Goal: Transaction & Acquisition: Purchase product/service

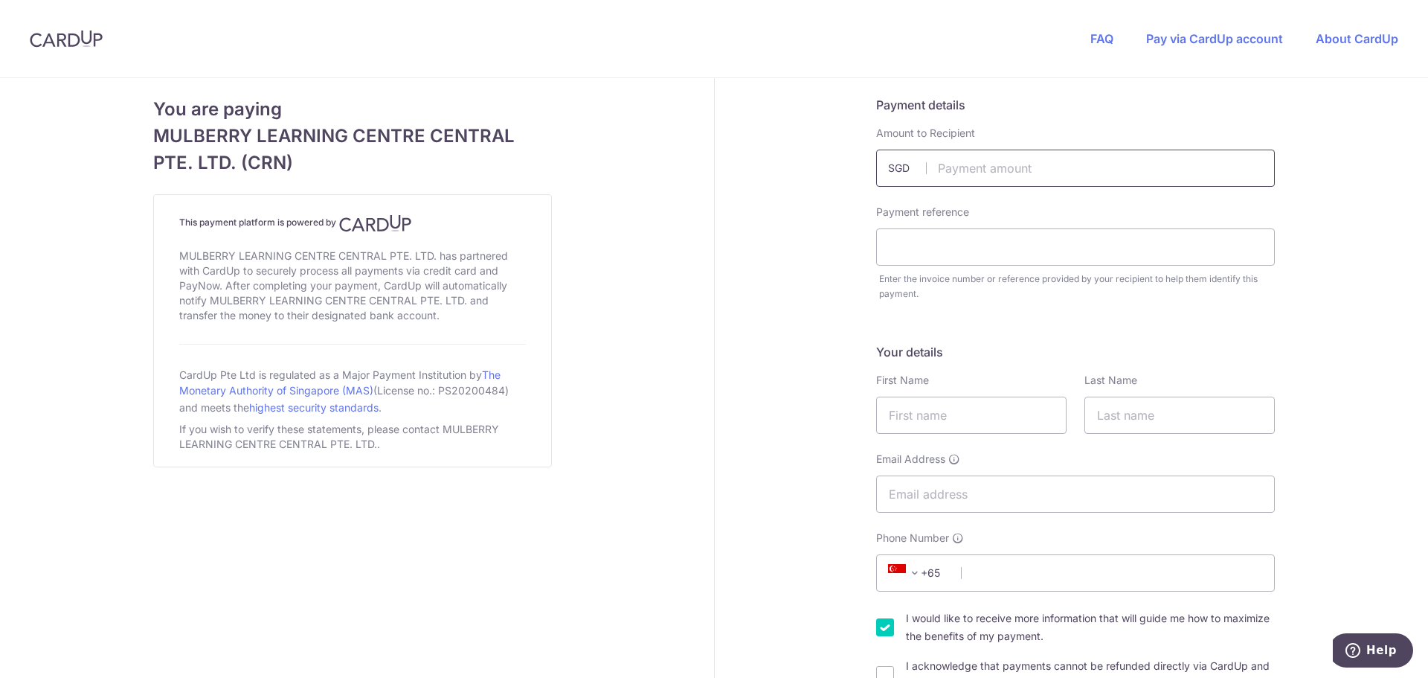
click at [980, 169] on input "text" at bounding box center [1075, 168] width 399 height 37
type input "1000.00"
click at [925, 251] on input "text" at bounding box center [1075, 246] width 399 height 37
click at [949, 252] on input "text" at bounding box center [1075, 246] width 399 height 37
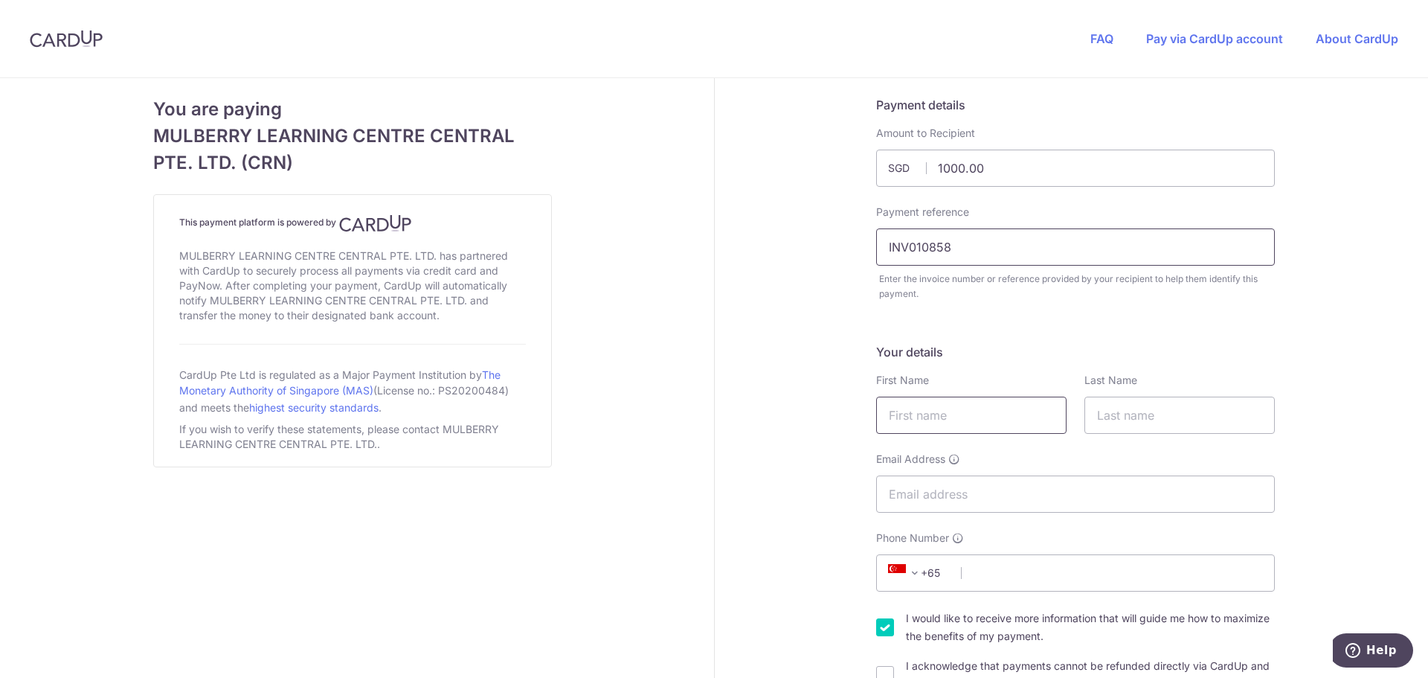
type input "INV010858"
click at [984, 417] on input "text" at bounding box center [971, 414] width 190 height 37
type input "Lu"
click at [1119, 405] on input "text" at bounding box center [1179, 414] width 190 height 37
type input "[PERSON_NAME]"
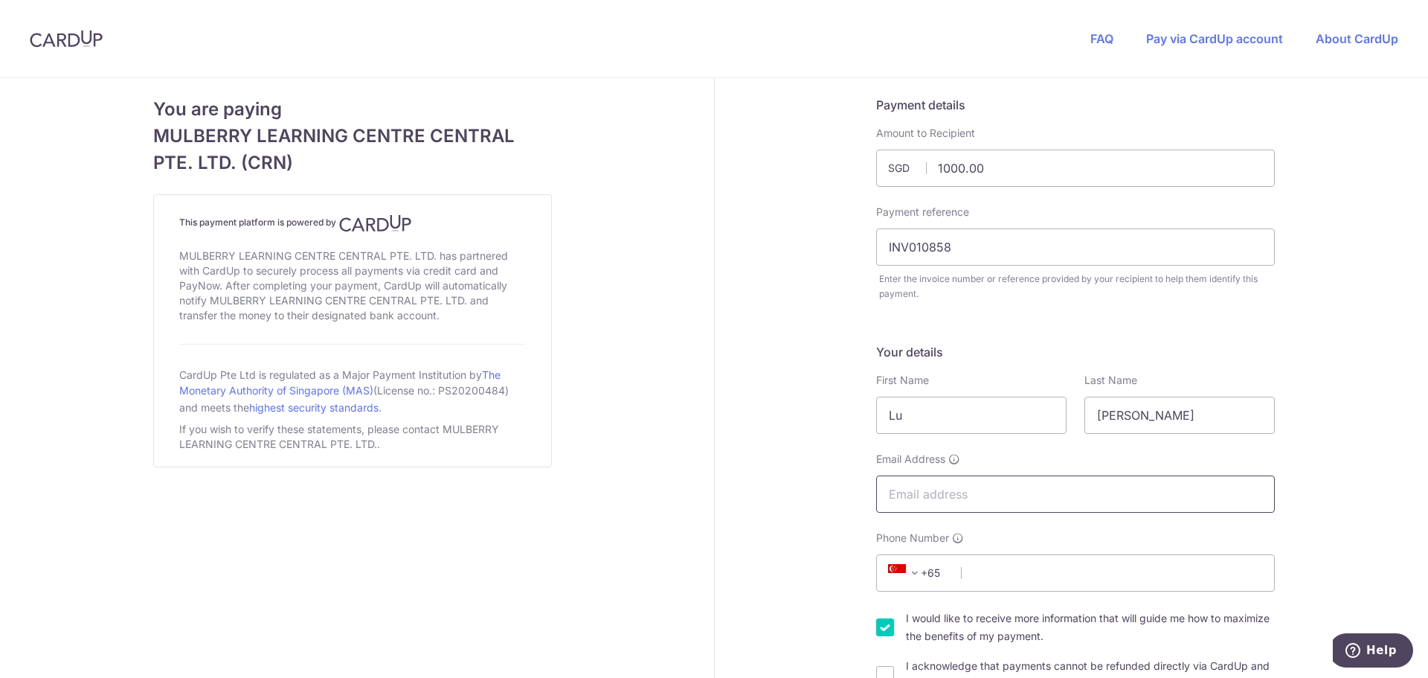
click at [1054, 493] on input "Email Address" at bounding box center [1075, 493] width 399 height 37
type input "[EMAIL_ADDRESS][DOMAIN_NAME]"
click at [1002, 573] on input "Phone Number" at bounding box center [1075, 572] width 399 height 37
type input "97464682"
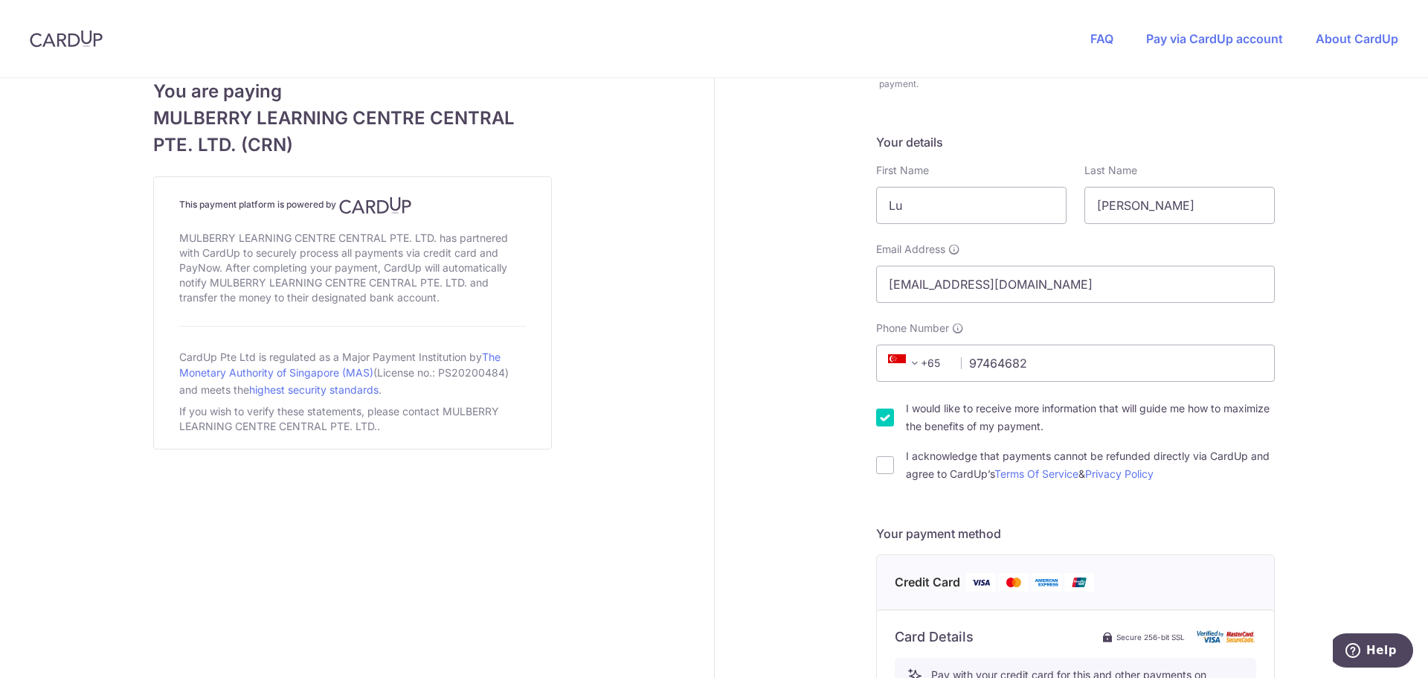
scroll to position [223, 0]
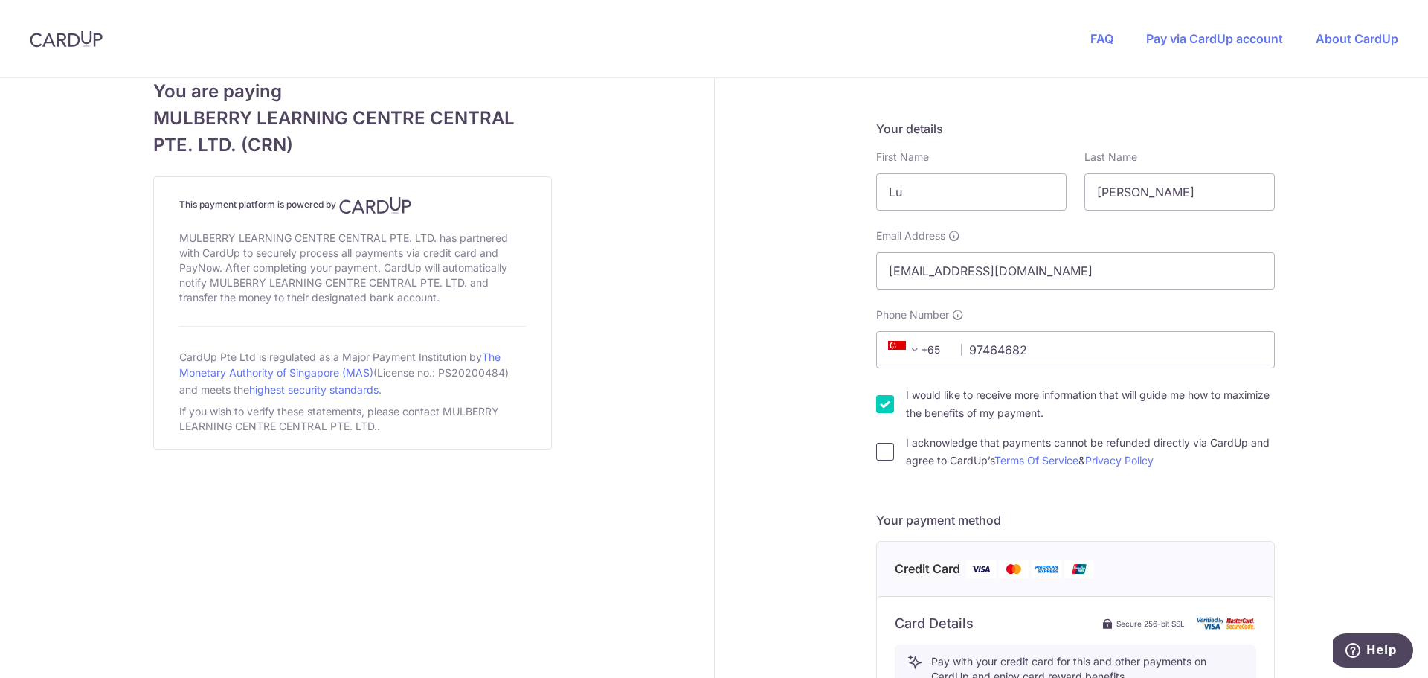
click at [883, 452] on input "I acknowledge that payments cannot be refunded directly via CardUp and agree to…" at bounding box center [885, 452] width 18 height 18
checkbox input "true"
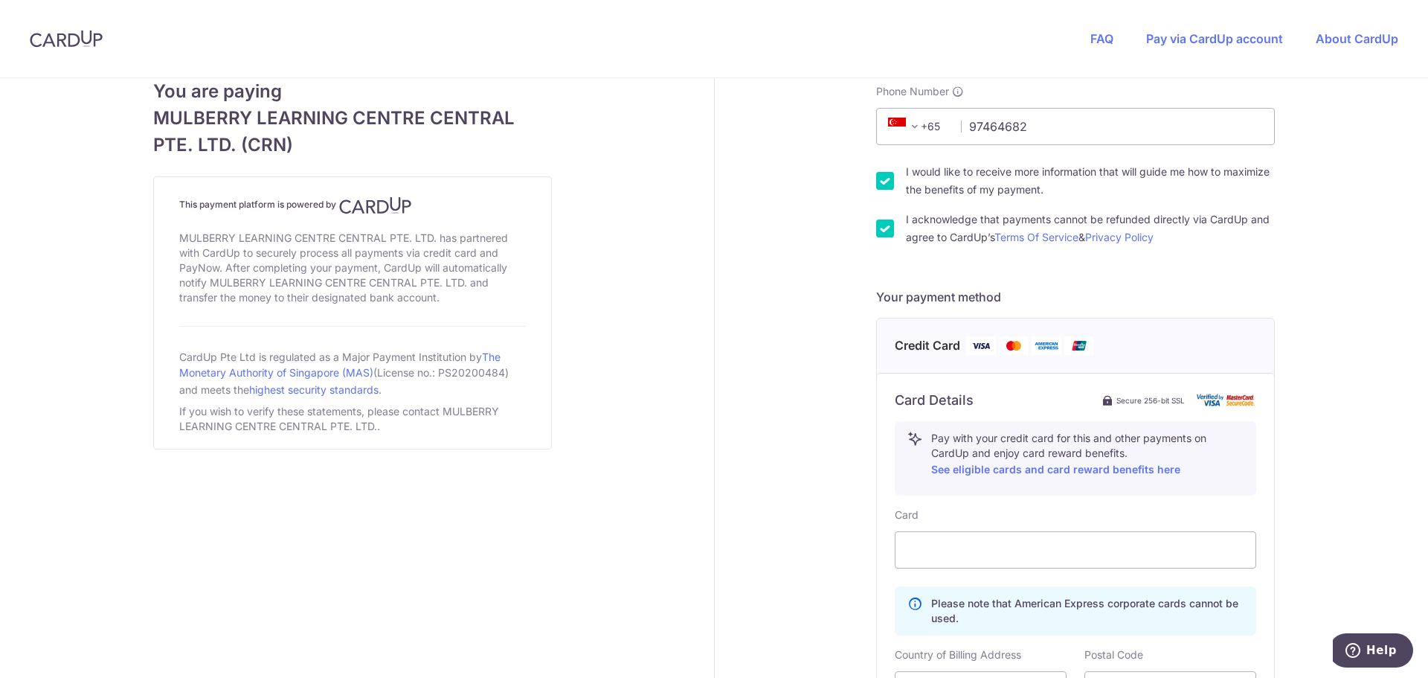
scroll to position [521, 0]
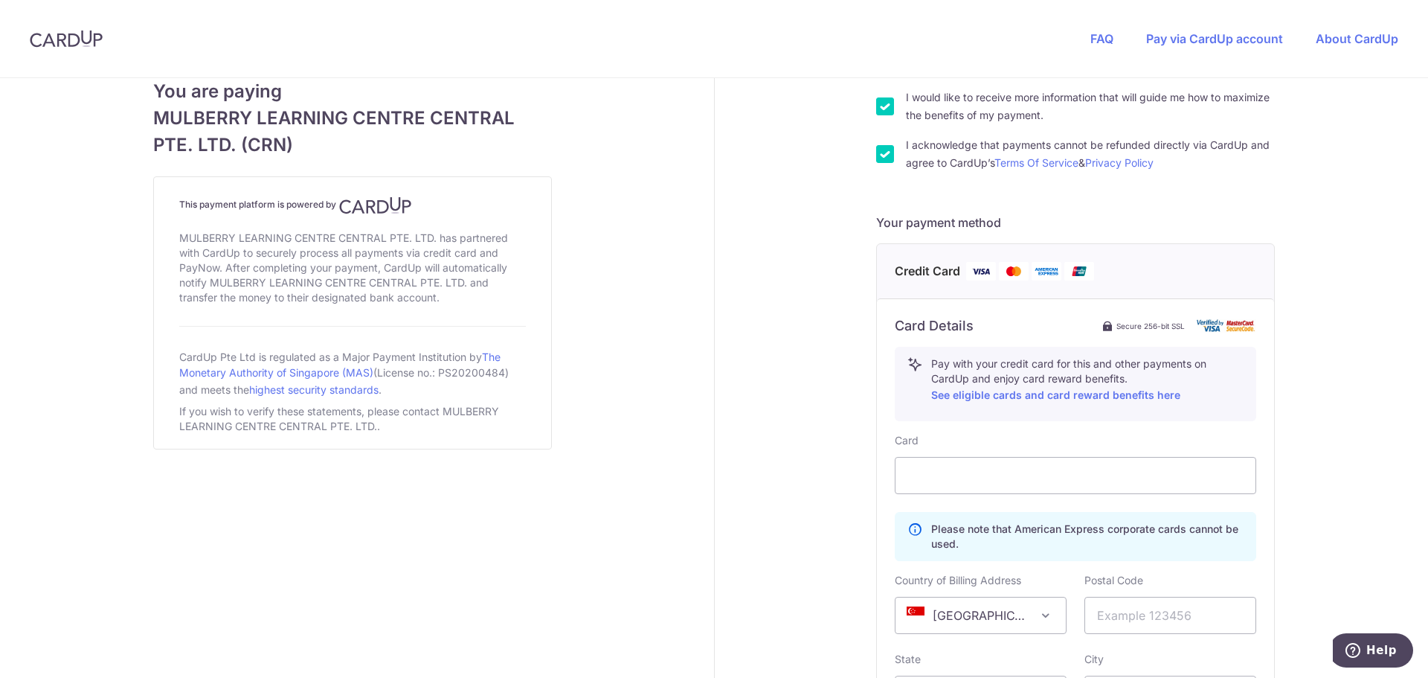
click at [796, 450] on div "Payment details Amount to Recipient 1000.00 SGD Payment reference INV010858 Ent…" at bounding box center [1076, 274] width 723 height 1434
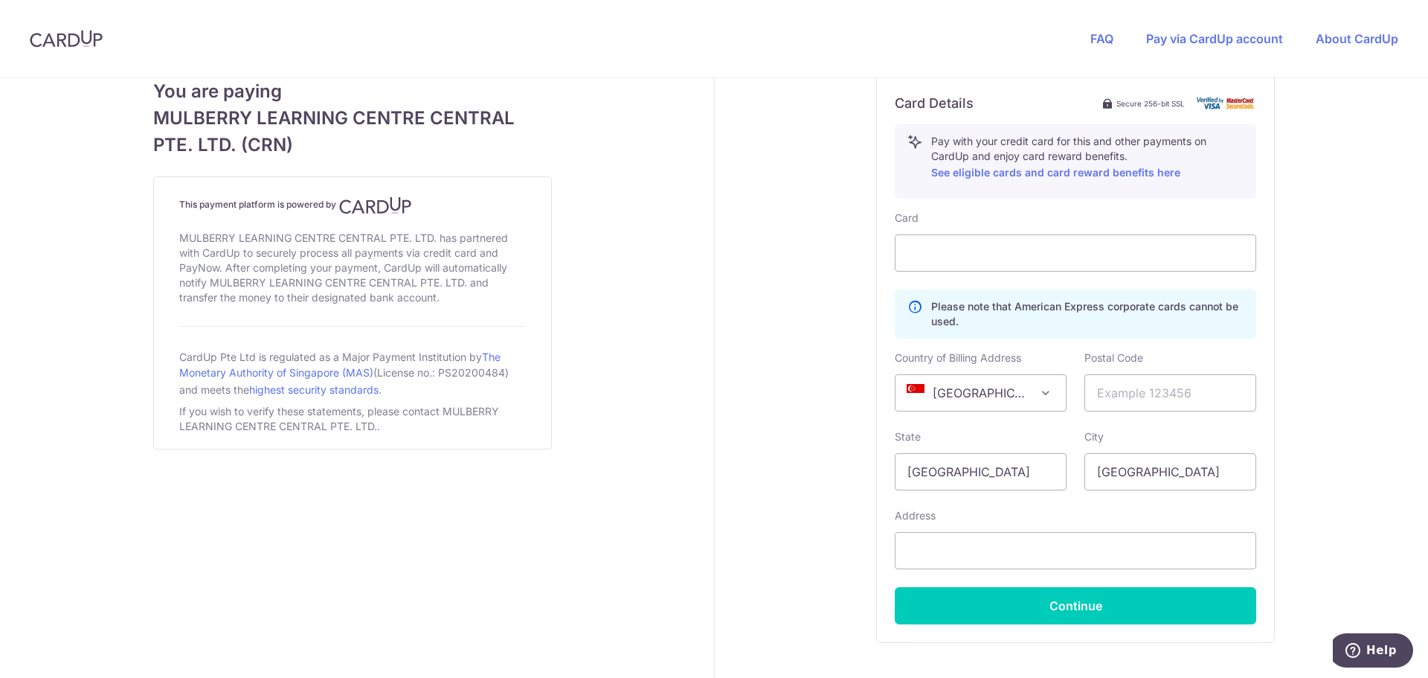
scroll to position [744, 0]
click at [1148, 385] on input "text" at bounding box center [1170, 391] width 172 height 37
type input "228607"
type input "[STREET_ADDRESS]"
click at [1345, 396] on div "Payment details Amount to Recipient 1000.00 SGD Payment reference INV010858 Ent…" at bounding box center [1076, 51] width 723 height 1434
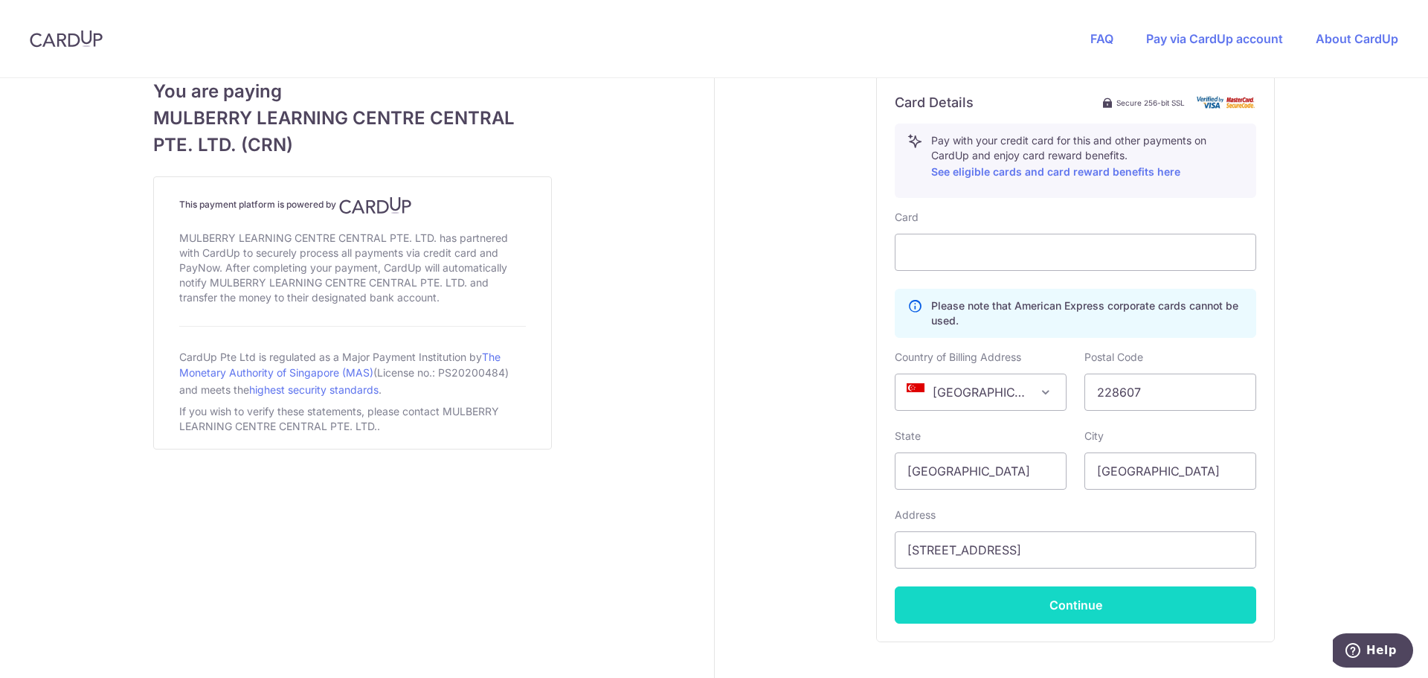
click at [1124, 617] on button "Continue" at bounding box center [1075, 604] width 361 height 37
type input "**** 9354"
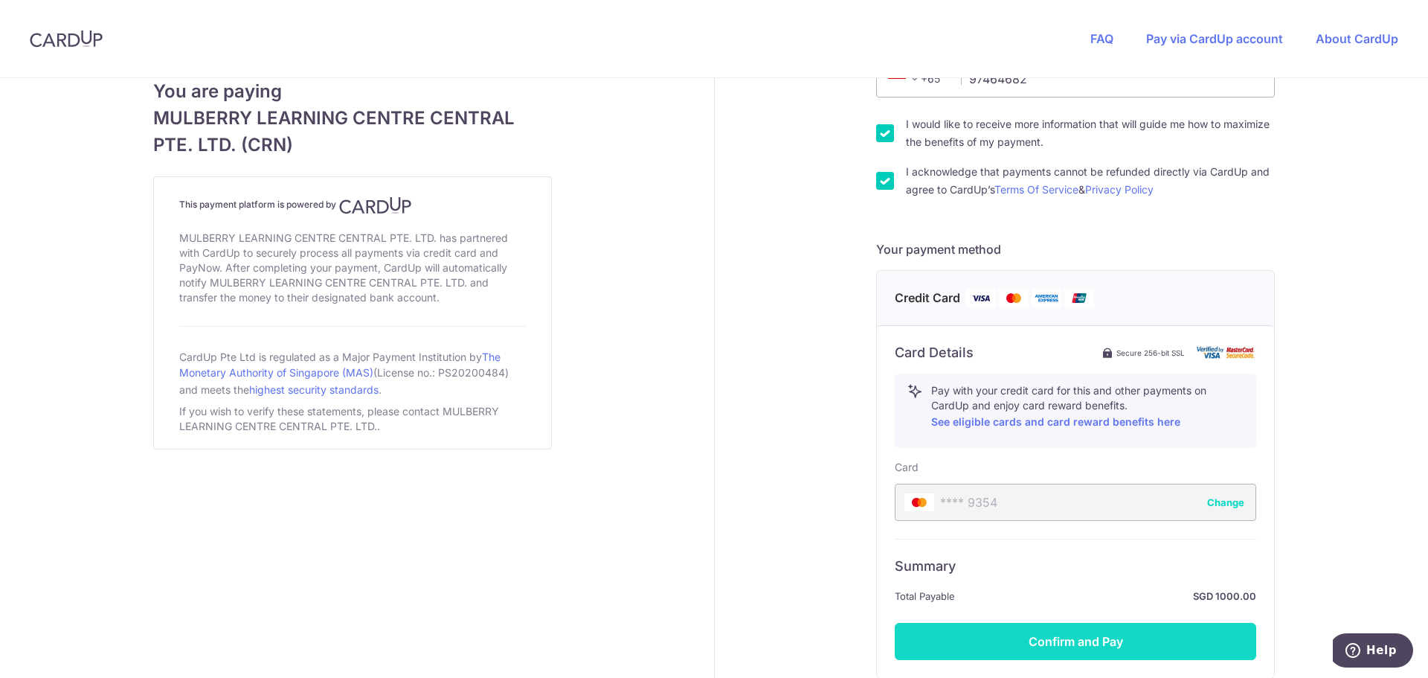
click at [1076, 634] on button "Confirm and Pay" at bounding box center [1075, 641] width 361 height 37
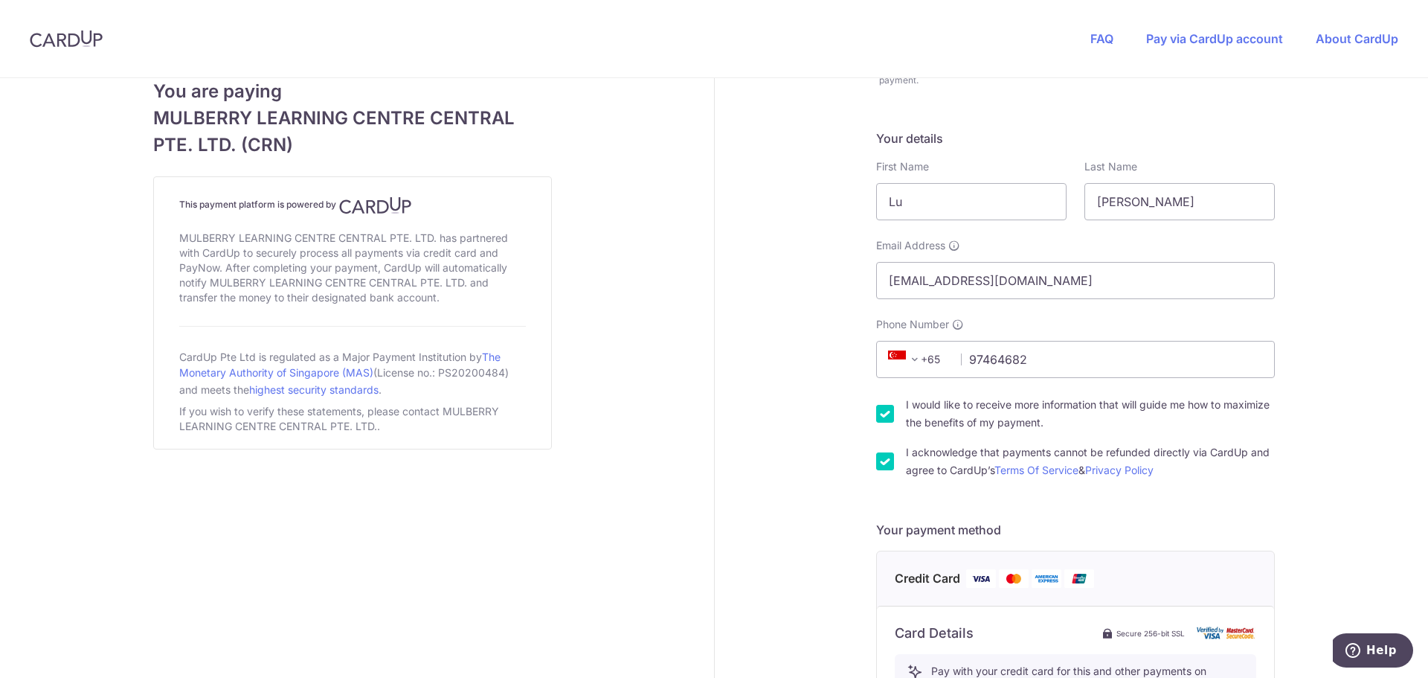
scroll to position [149, 0]
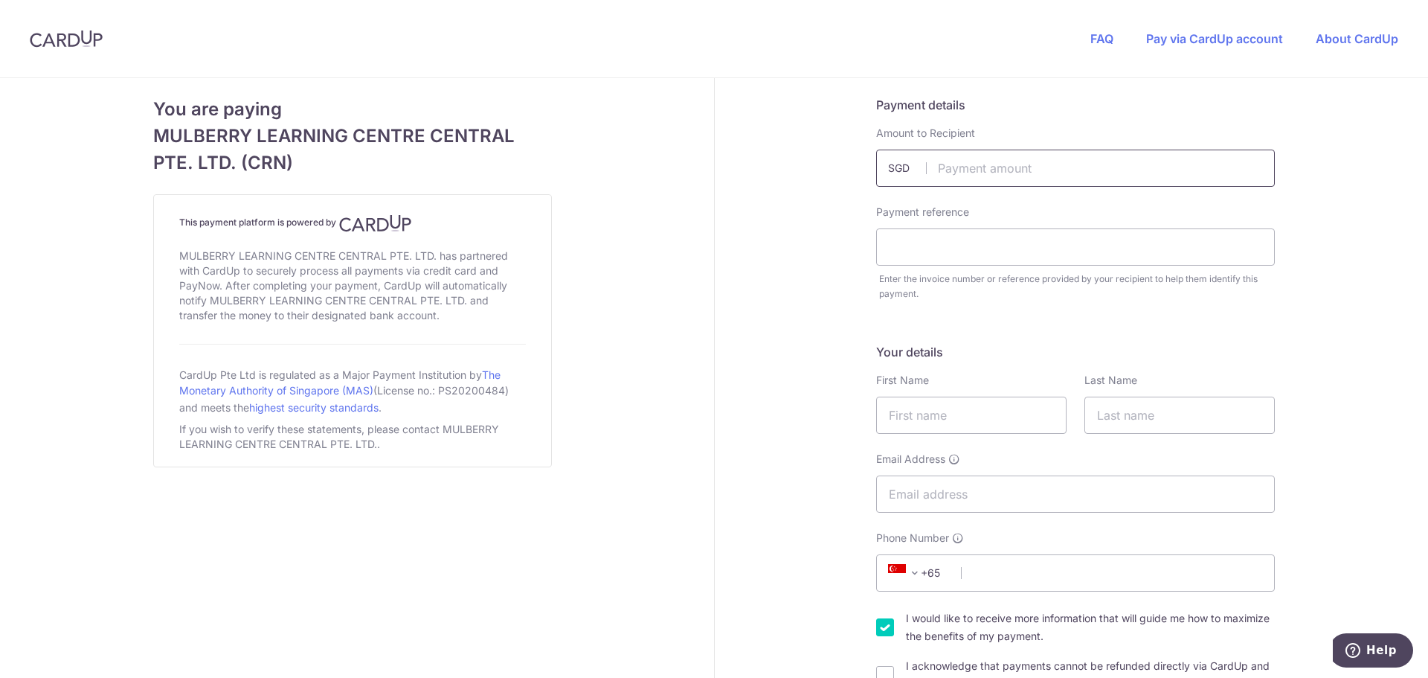
click at [1070, 154] on input "text" at bounding box center [1075, 168] width 399 height 37
type input "111.18"
click at [889, 243] on input "text" at bounding box center [1075, 246] width 399 height 37
type input "INV010970"
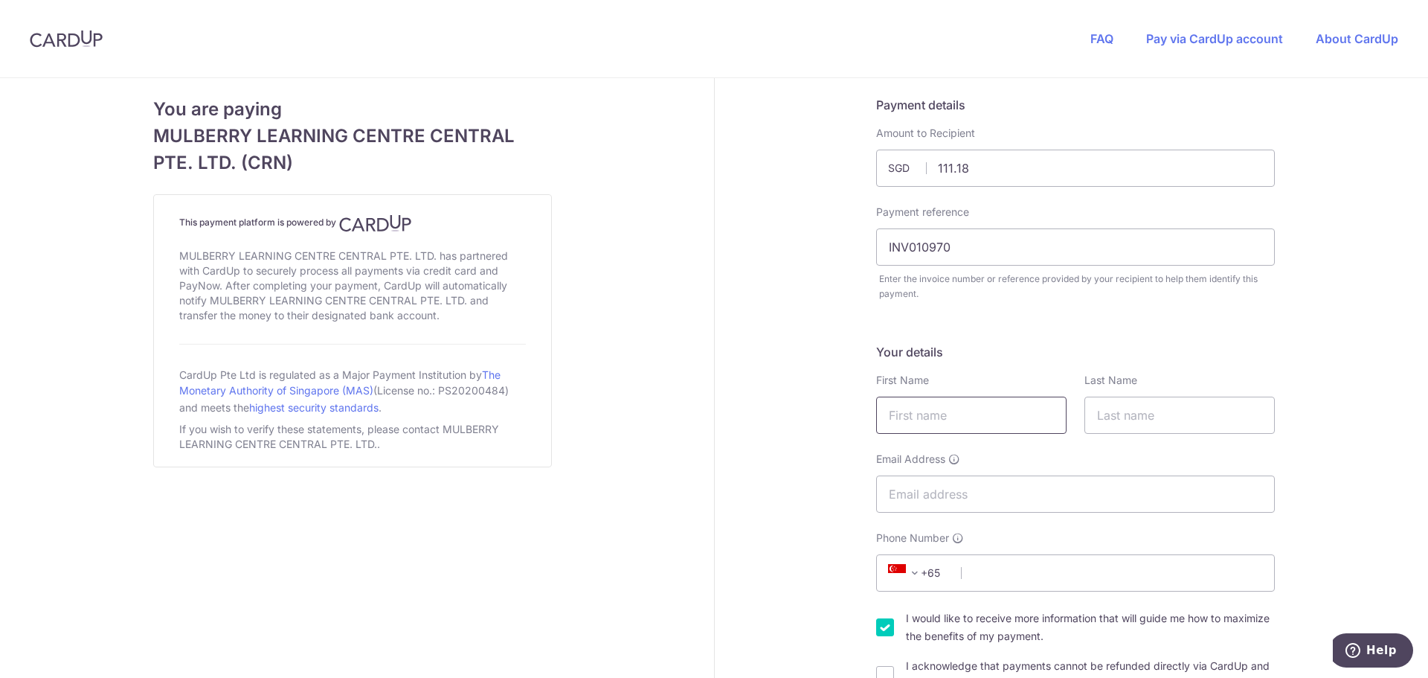
click at [919, 415] on input "text" at bounding box center [971, 414] width 190 height 37
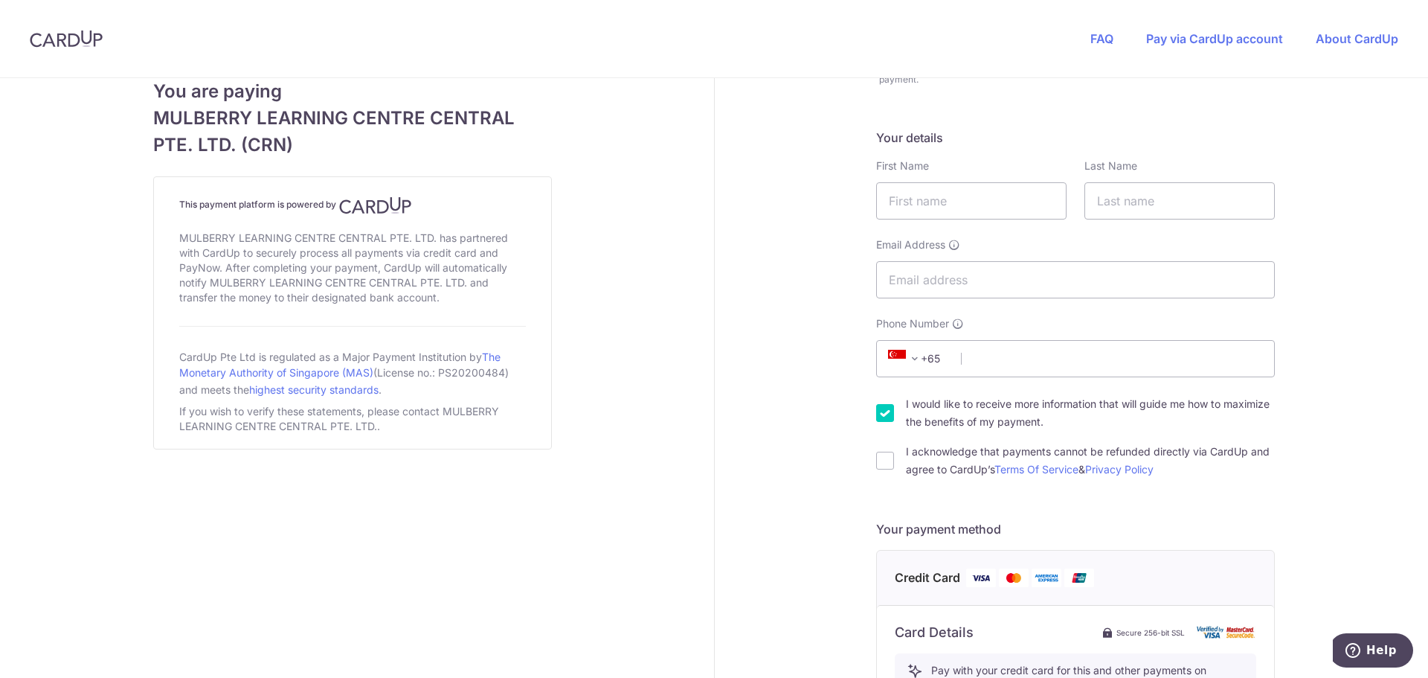
scroll to position [223, 0]
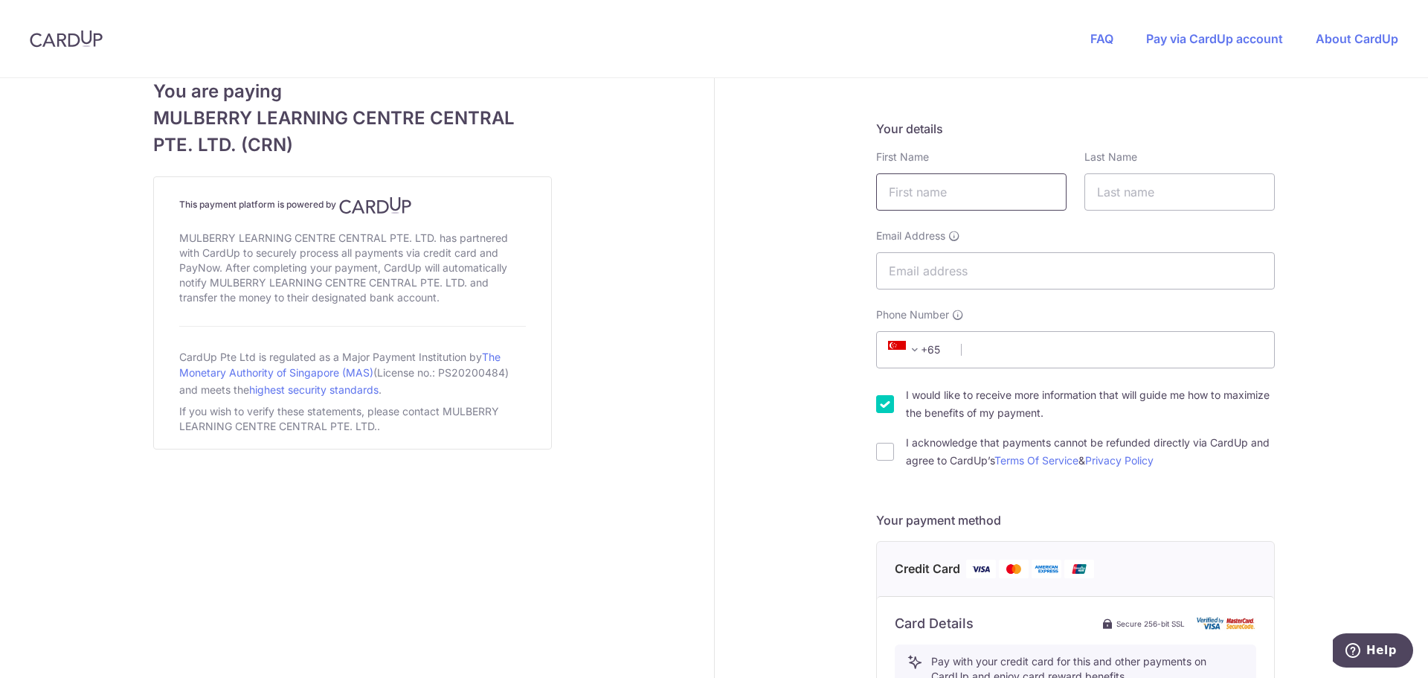
click at [891, 190] on input "text" at bounding box center [971, 191] width 190 height 37
type input "Mei"
type input "Zhang"
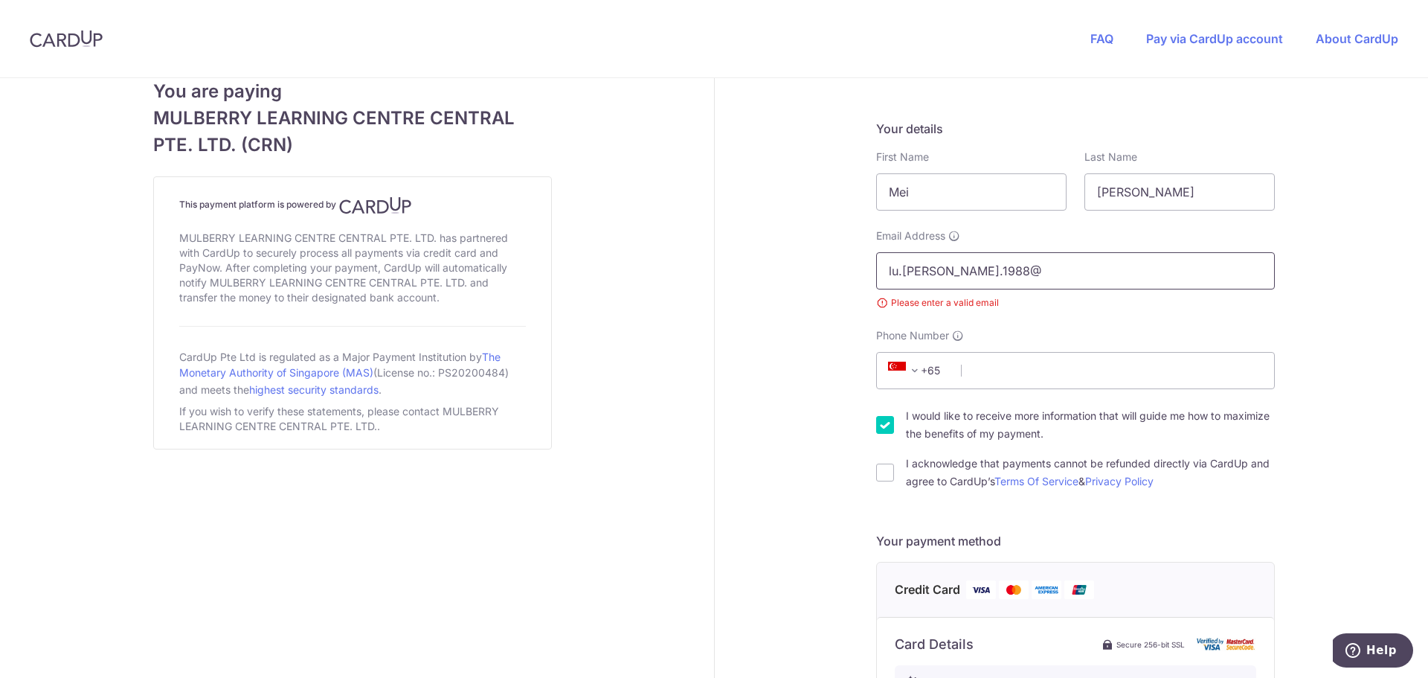
type input "[EMAIL_ADDRESS][DOMAIN_NAME]"
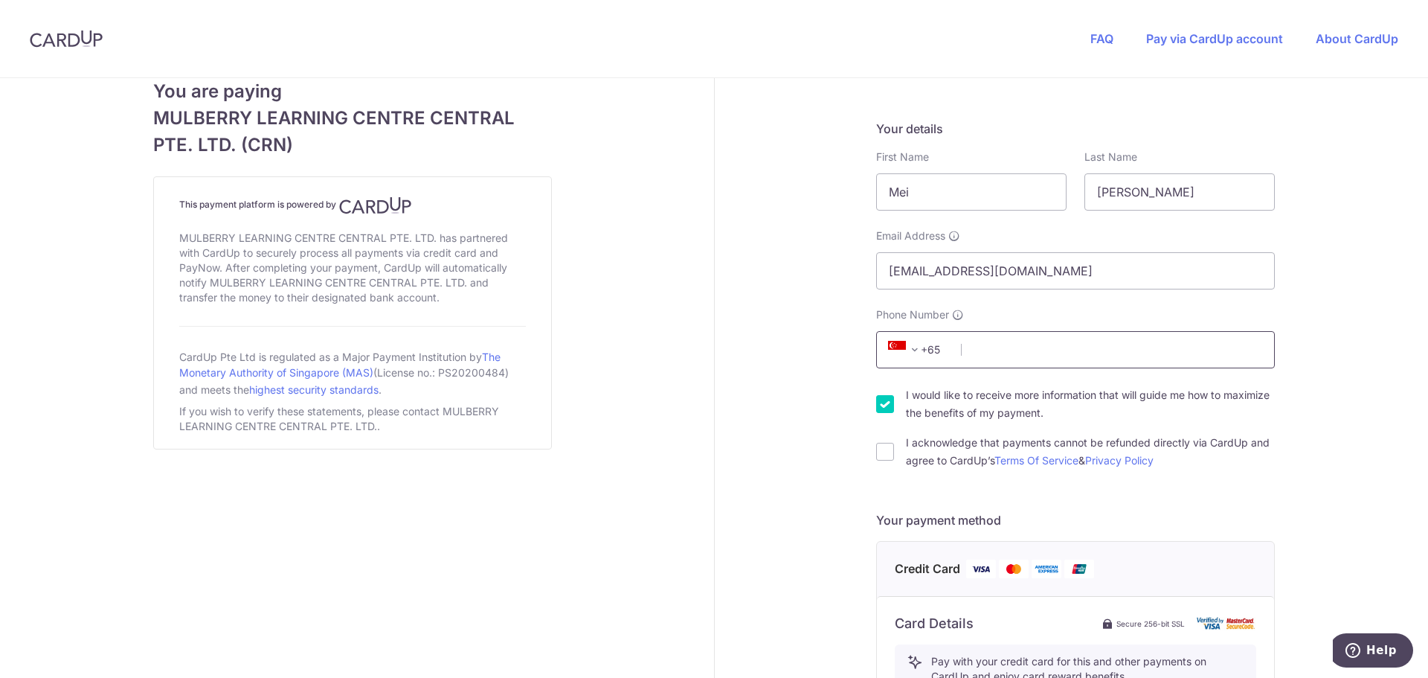
click at [1035, 353] on input "Phone Number" at bounding box center [1075, 349] width 399 height 37
type input "97464682"
click at [877, 453] on input "I acknowledge that payments cannot be refunded directly via CardUp and agree to…" at bounding box center [885, 452] width 18 height 18
checkbox input "true"
click at [786, 425] on div "Payment details Amount to Recipient 111.18 SGD Payment reference INV010970 Ente…" at bounding box center [1076, 572] width 723 height 1434
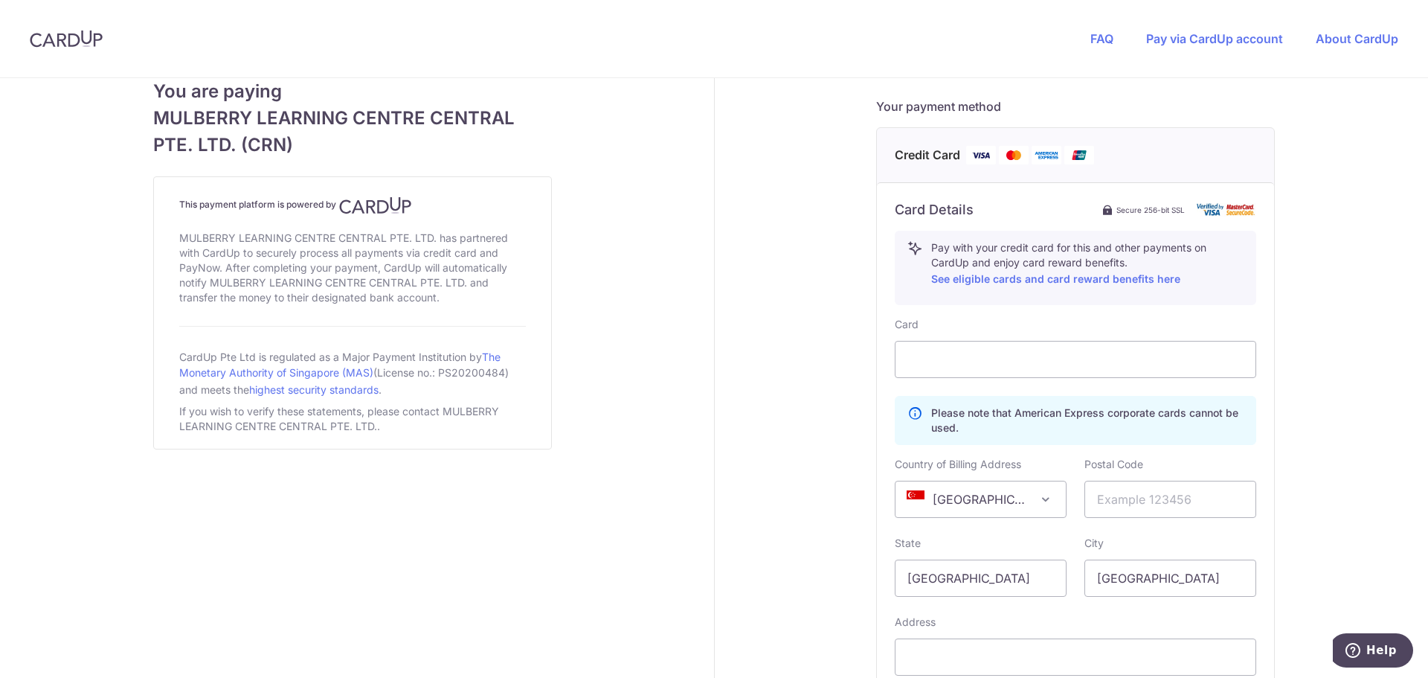
scroll to position [669, 0]
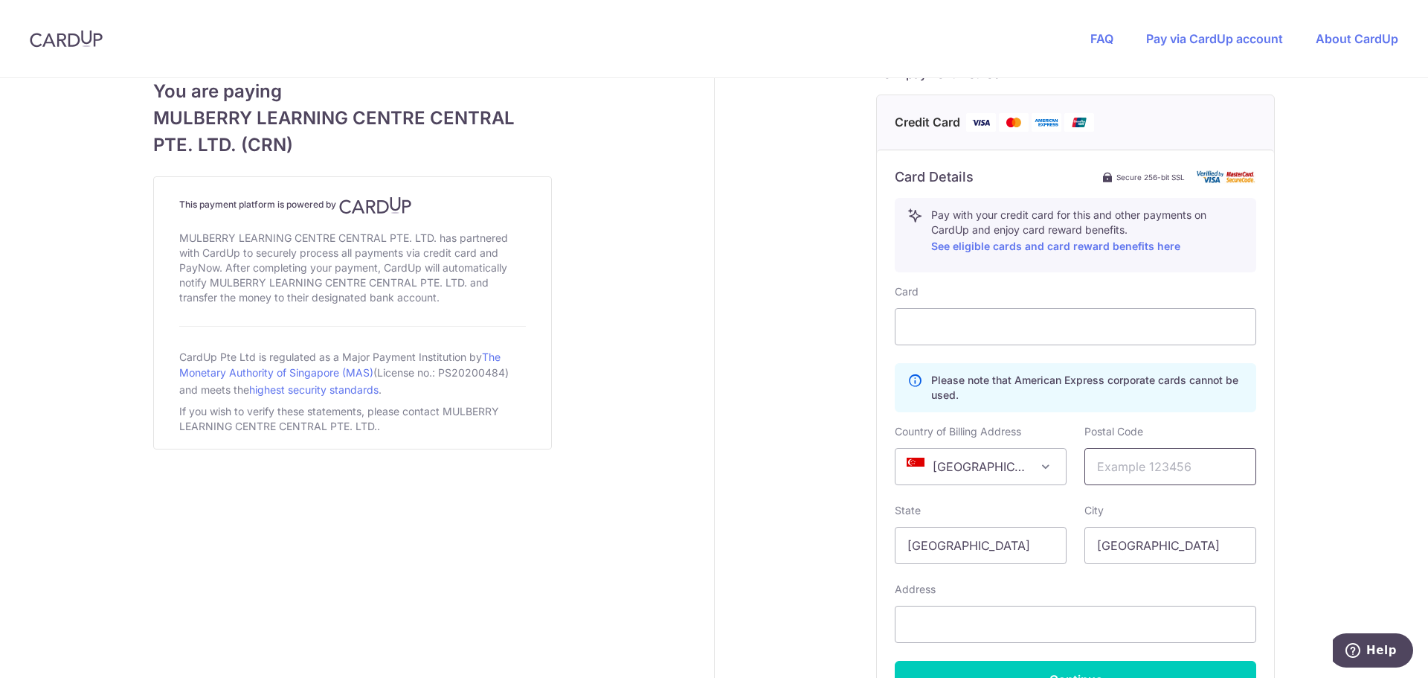
click at [1126, 472] on input "text" at bounding box center [1170, 466] width 172 height 37
type input "228607"
type input "[STREET_ADDRESS]"
click at [1333, 475] on div "Payment details Amount to Recipient 111.18 SGD Payment reference INV010970 Ente…" at bounding box center [1076, 126] width 723 height 1434
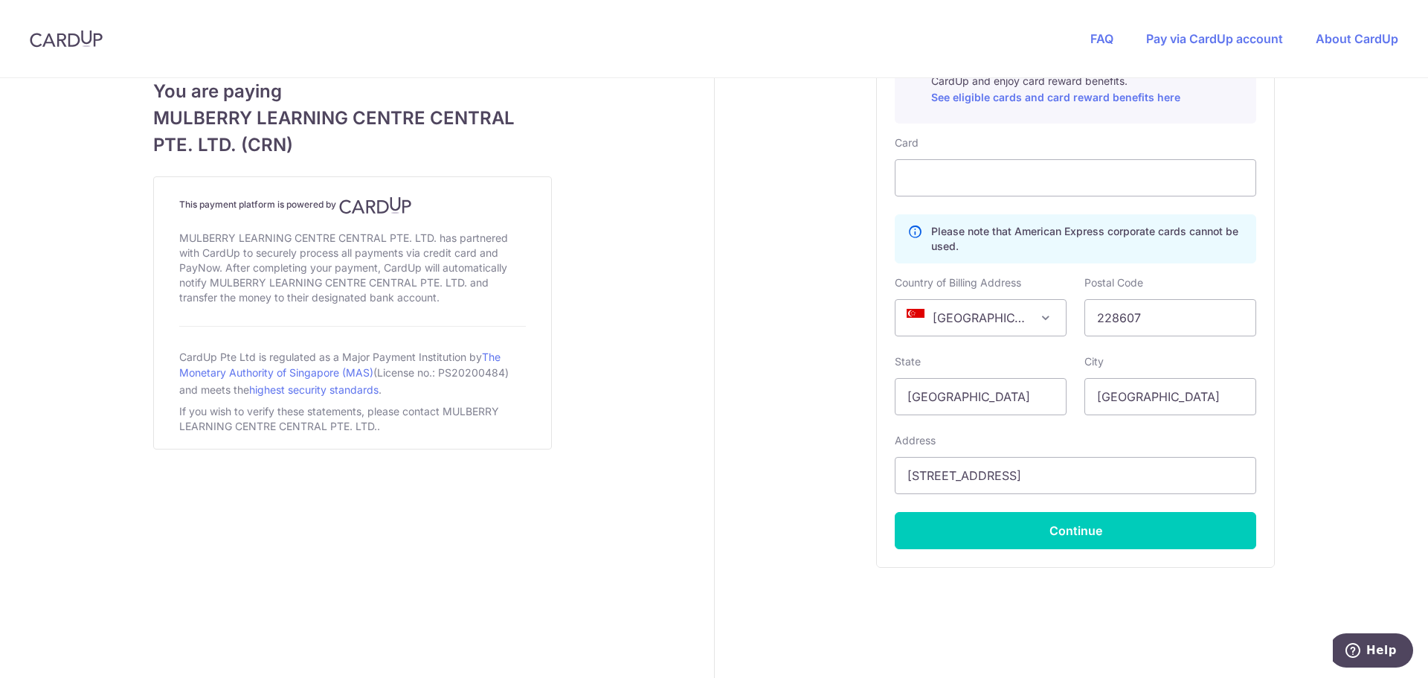
click at [1067, 532] on button "Continue" at bounding box center [1075, 530] width 361 height 37
type input "**** 1383"
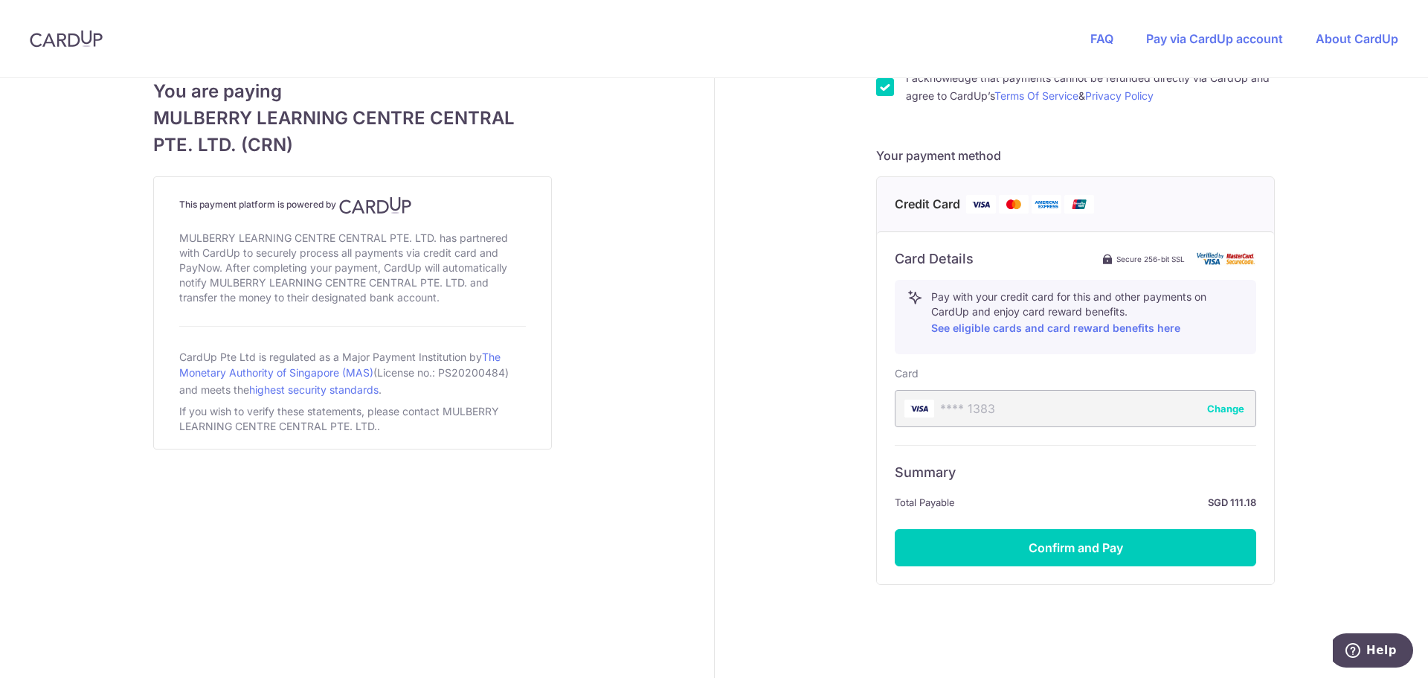
scroll to position [621, 0]
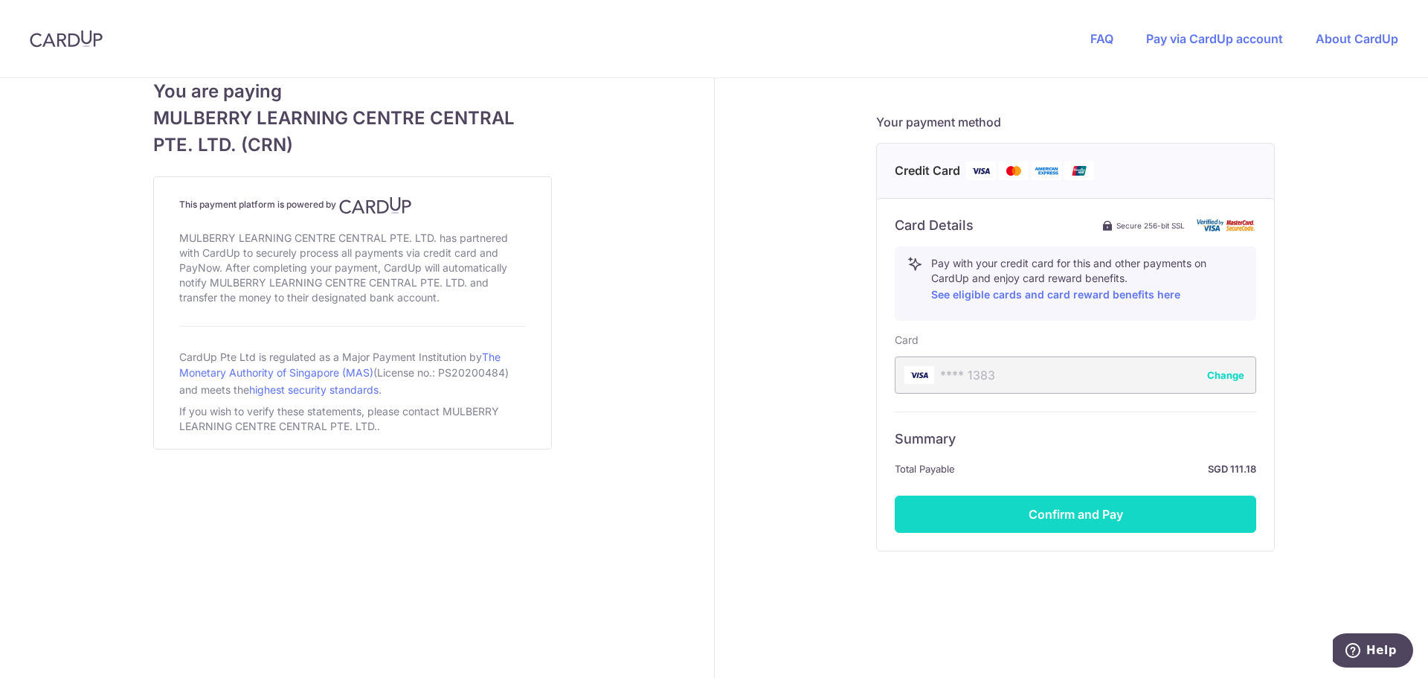
click at [1125, 521] on button "Confirm and Pay" at bounding box center [1075, 513] width 361 height 37
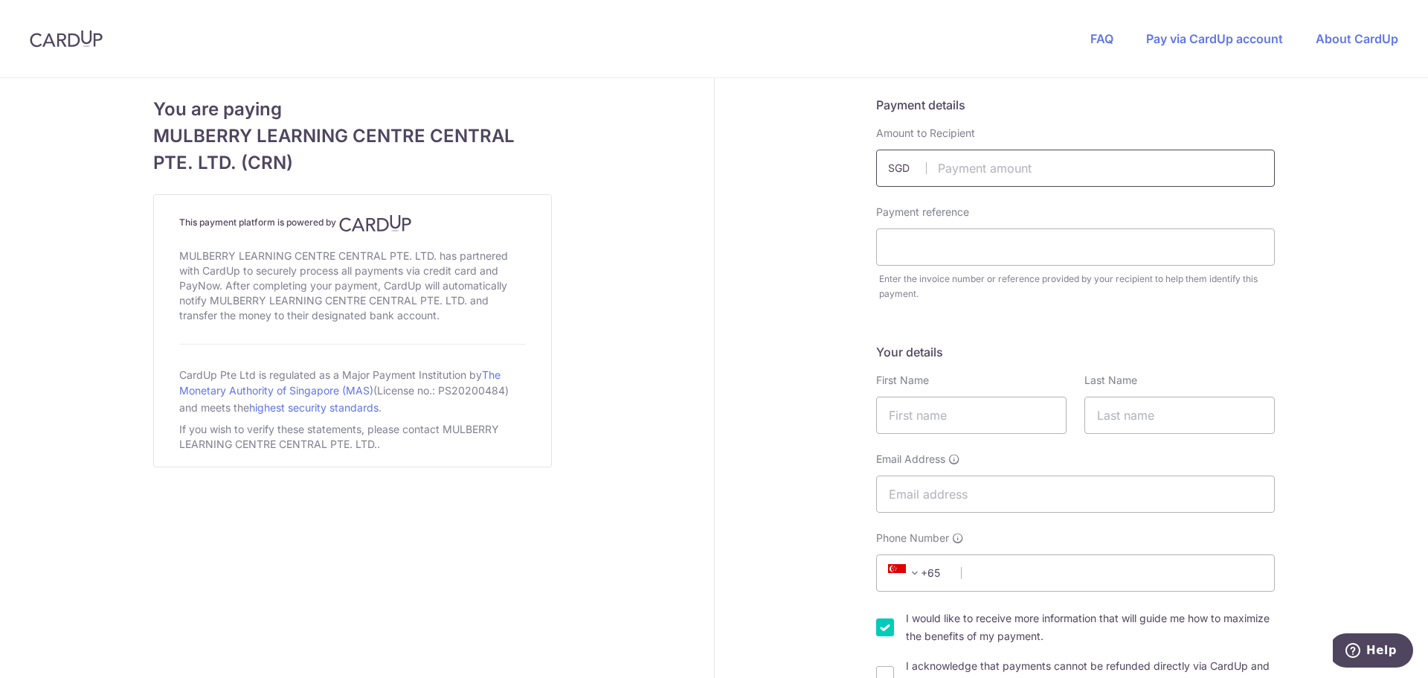
click at [972, 163] on input "text" at bounding box center [1075, 168] width 399 height 37
type input "1000.00"
click at [974, 261] on input "text" at bounding box center [1075, 246] width 399 height 37
type input "INV010858"
click at [945, 426] on input "text" at bounding box center [971, 414] width 190 height 37
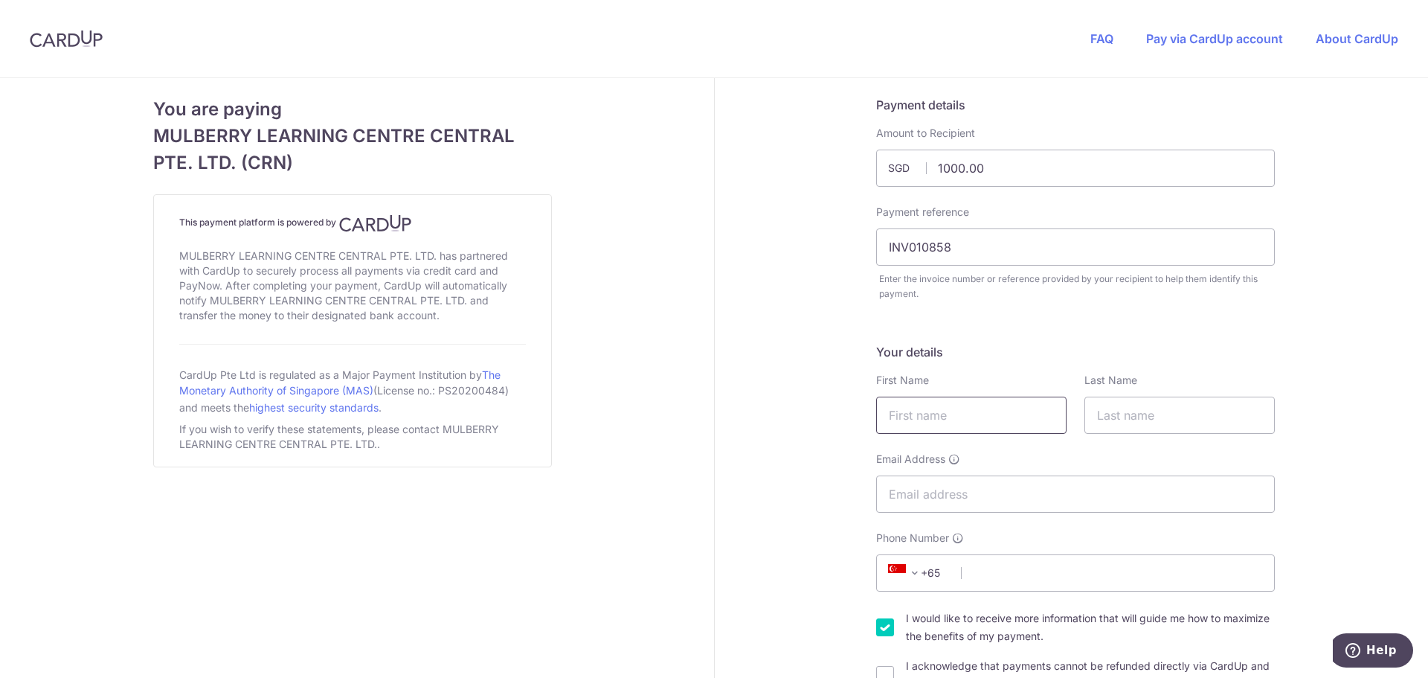
type input "Lu"
click at [1106, 420] on input "text" at bounding box center [1179, 414] width 190 height 37
type input "[PERSON_NAME]"
click at [1038, 485] on input "Email Address" at bounding box center [1075, 493] width 399 height 37
type input "[EMAIL_ADDRESS][DOMAIN_NAME]"
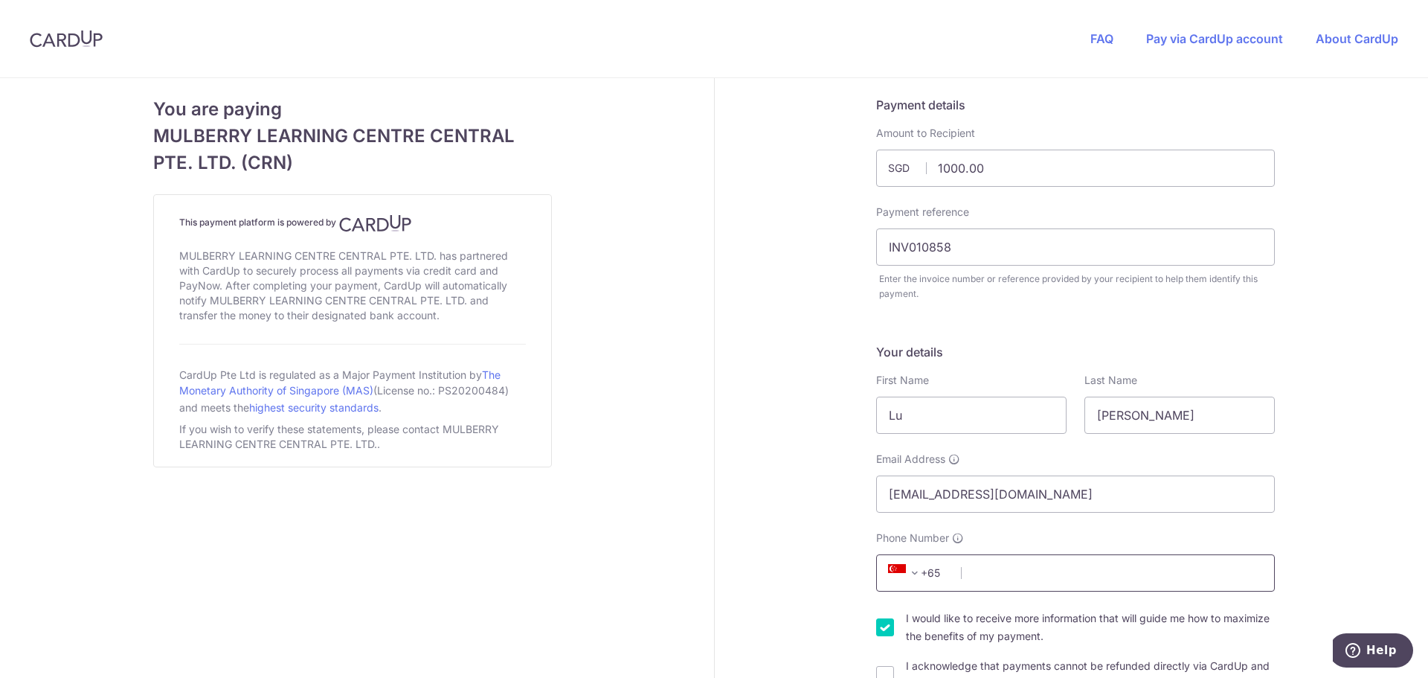
click at [1003, 576] on input "Phone Number" at bounding box center [1075, 572] width 399 height 37
type input "97464682"
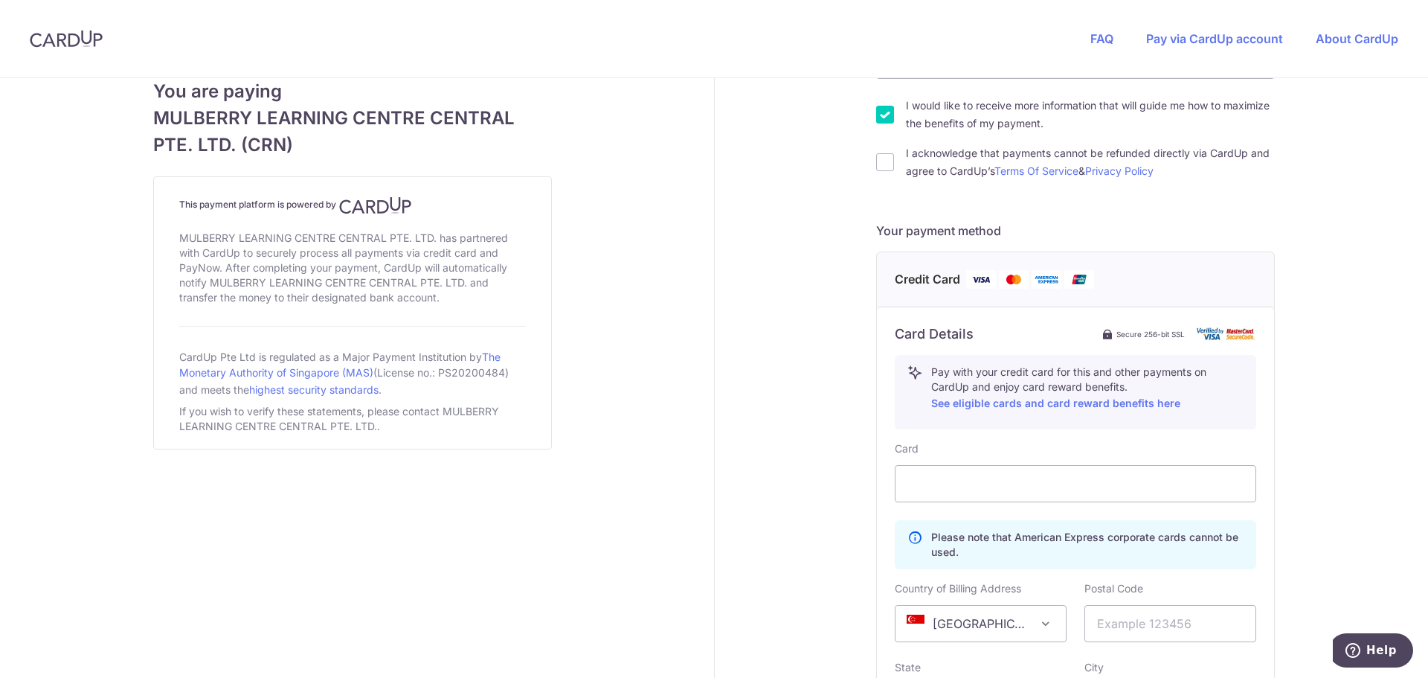
scroll to position [521, 0]
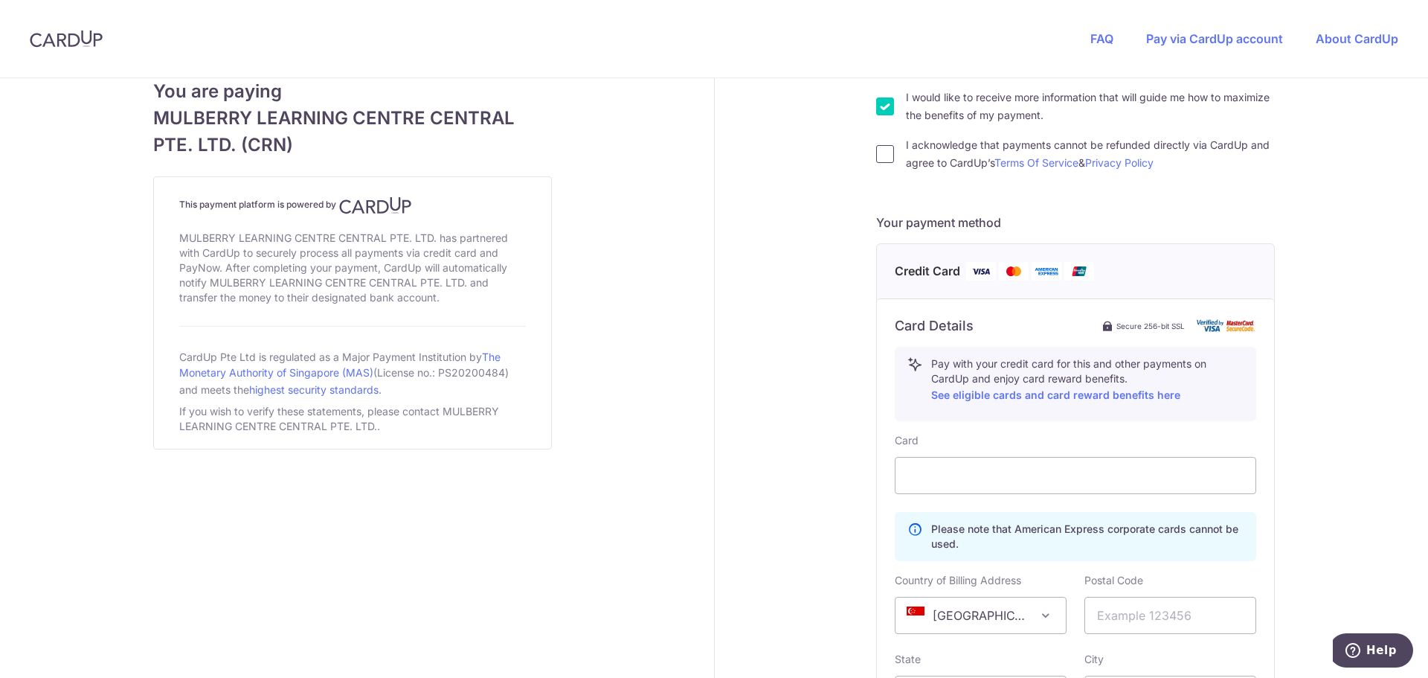
click at [881, 154] on input "I acknowledge that payments cannot be refunded directly via CardUp and agree to…" at bounding box center [885, 154] width 18 height 18
checkbox input "true"
click at [1337, 402] on div "Payment details Amount to Recipient 1000.00 SGD Payment reference INV010858 Ent…" at bounding box center [1076, 274] width 723 height 1434
click at [1187, 605] on input "text" at bounding box center [1170, 615] width 172 height 37
type input "228607"
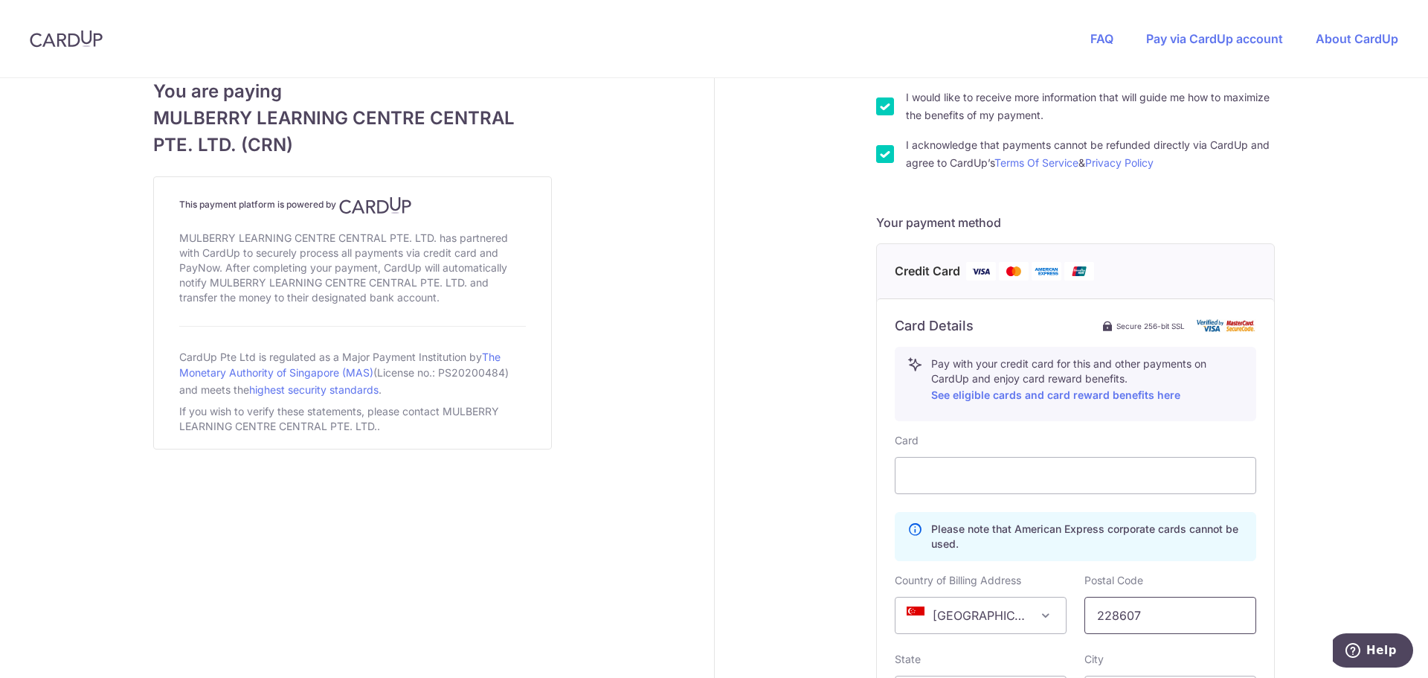
type input "[STREET_ADDRESS]"
click at [1328, 436] on div "Payment details Amount to Recipient 1000.00 SGD Payment reference INV010858 Ent…" at bounding box center [1076, 274] width 723 height 1434
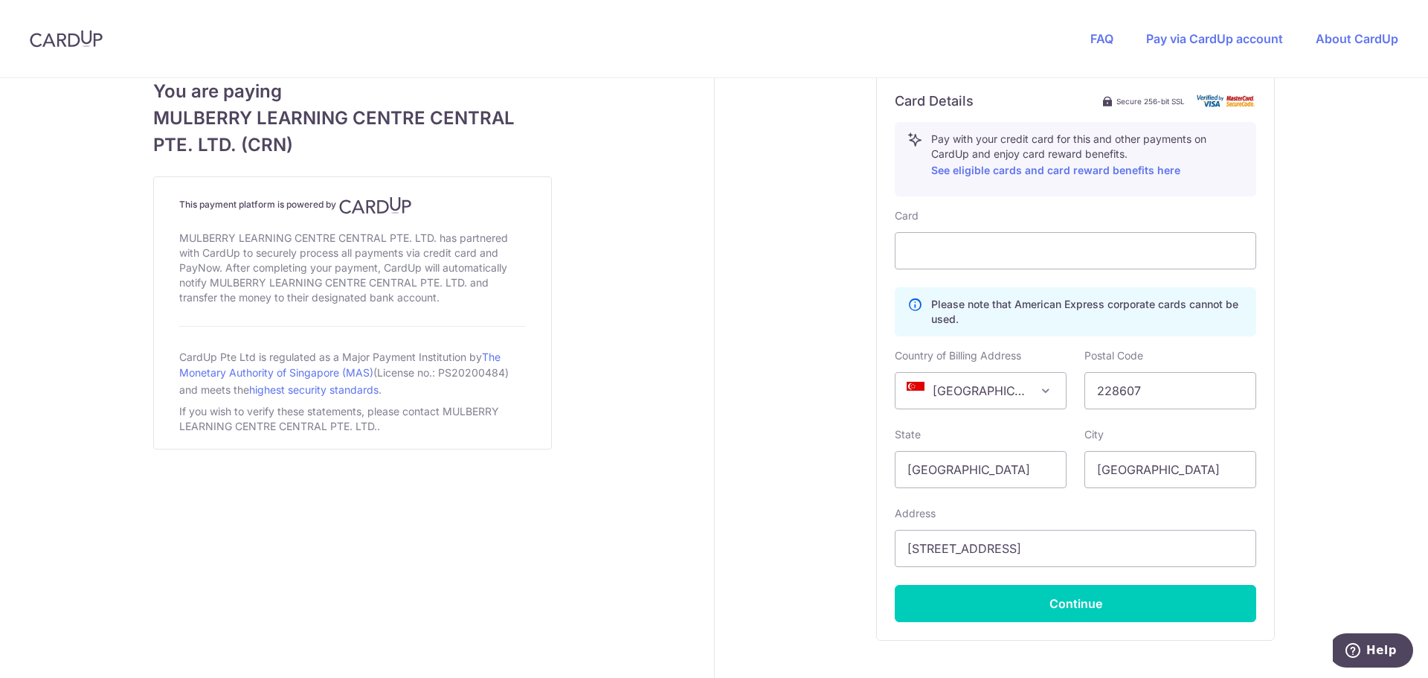
scroll to position [818, 0]
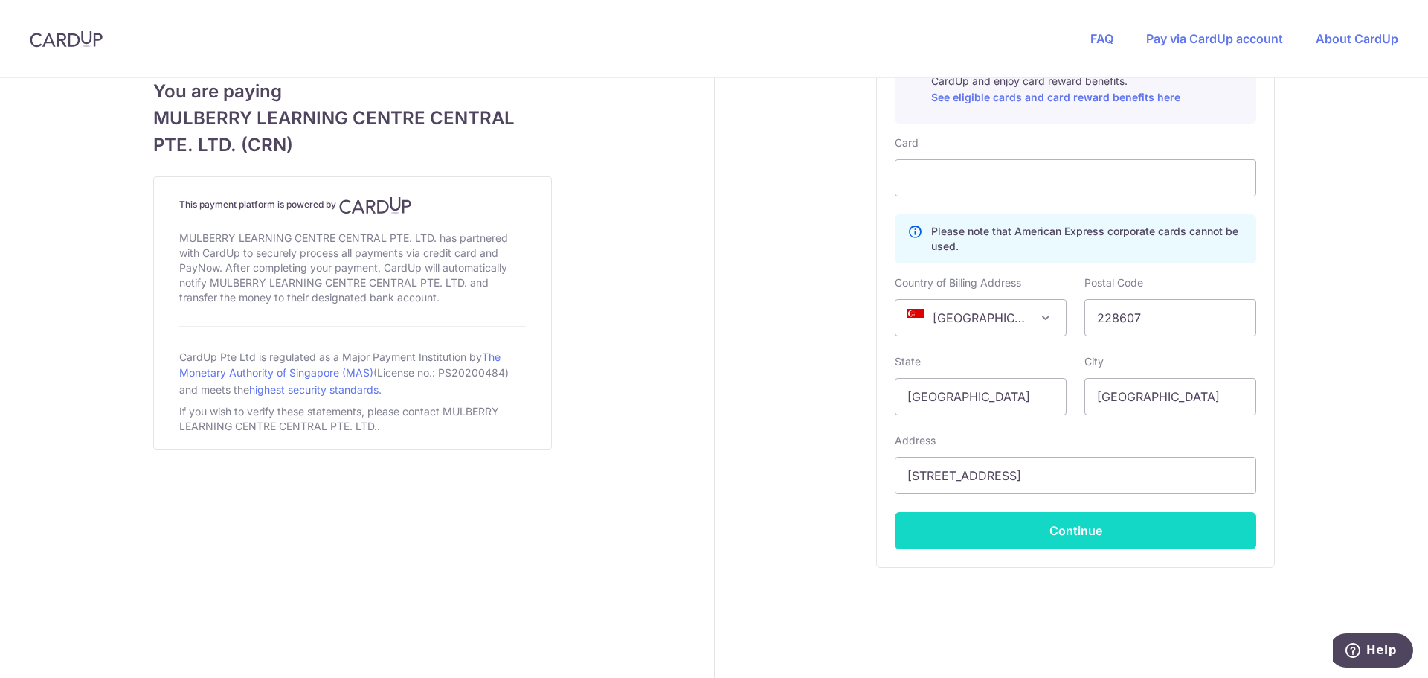
click at [1108, 527] on button "Continue" at bounding box center [1075, 530] width 361 height 37
type input "**** 9354"
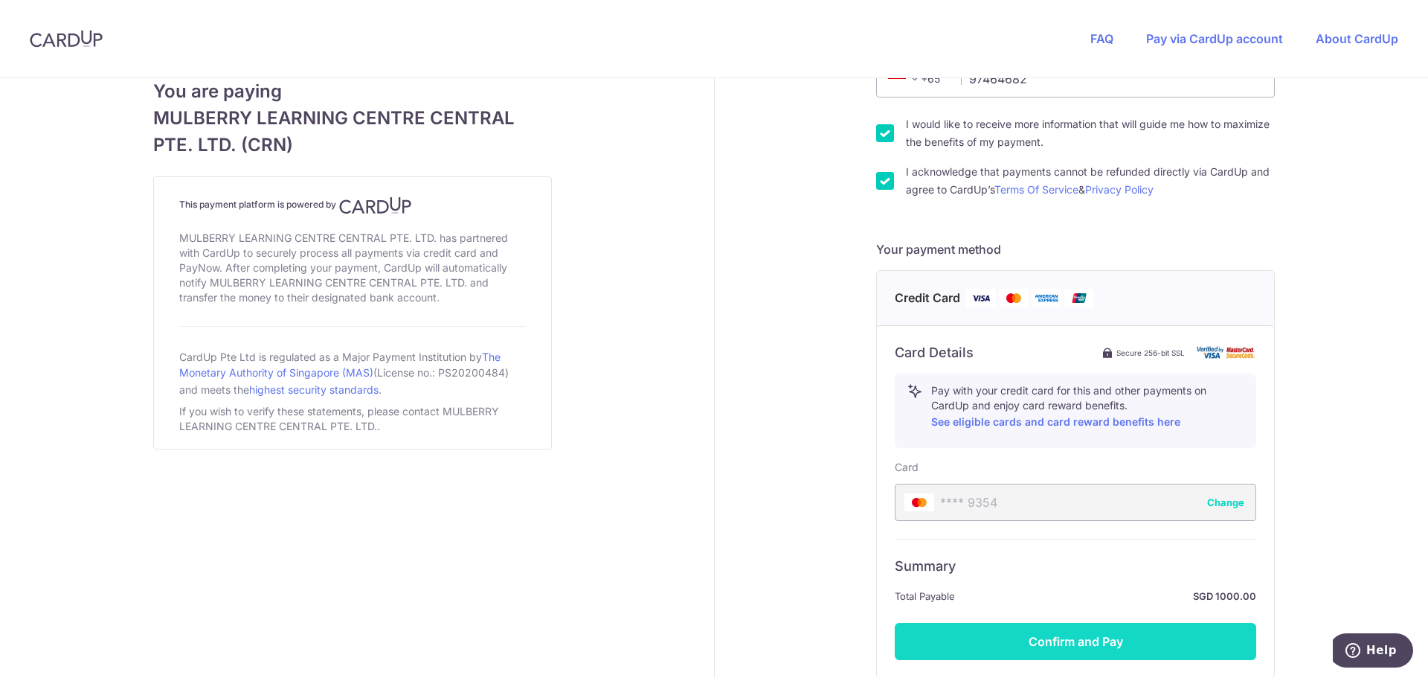
click at [1086, 637] on button "Confirm and Pay" at bounding box center [1075, 641] width 361 height 37
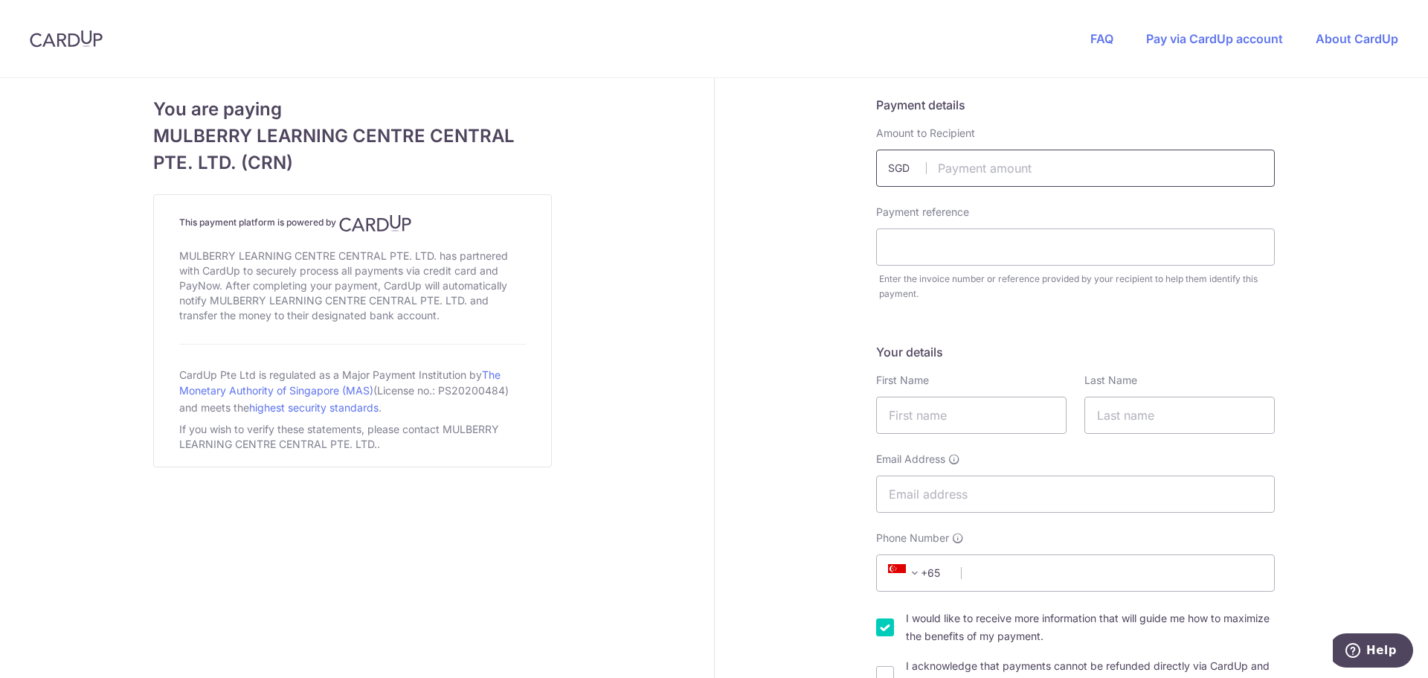
click at [1056, 171] on input "text" at bounding box center [1075, 168] width 399 height 37
type input "510.80"
click at [1126, 243] on input "text" at bounding box center [1075, 246] width 399 height 37
type input "INV010858"
click at [992, 420] on input "text" at bounding box center [971, 414] width 190 height 37
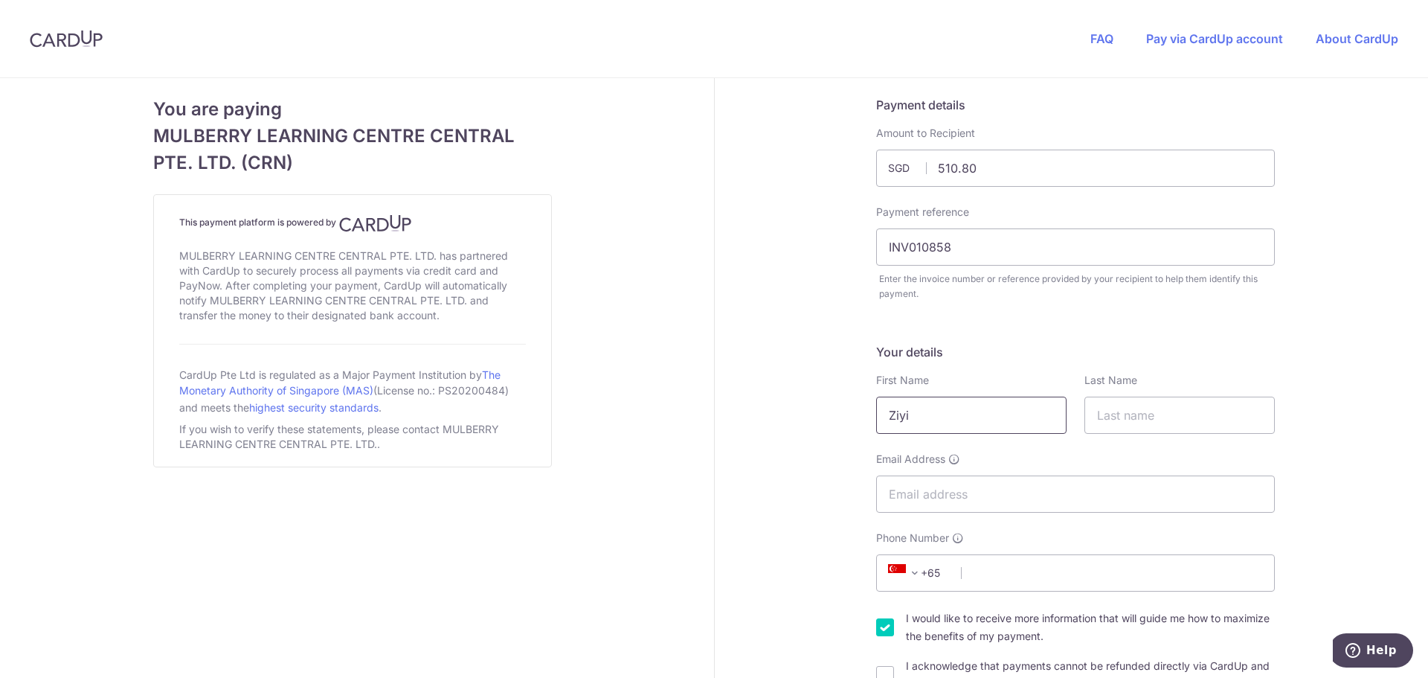
type input "Ziyi"
type input "Li"
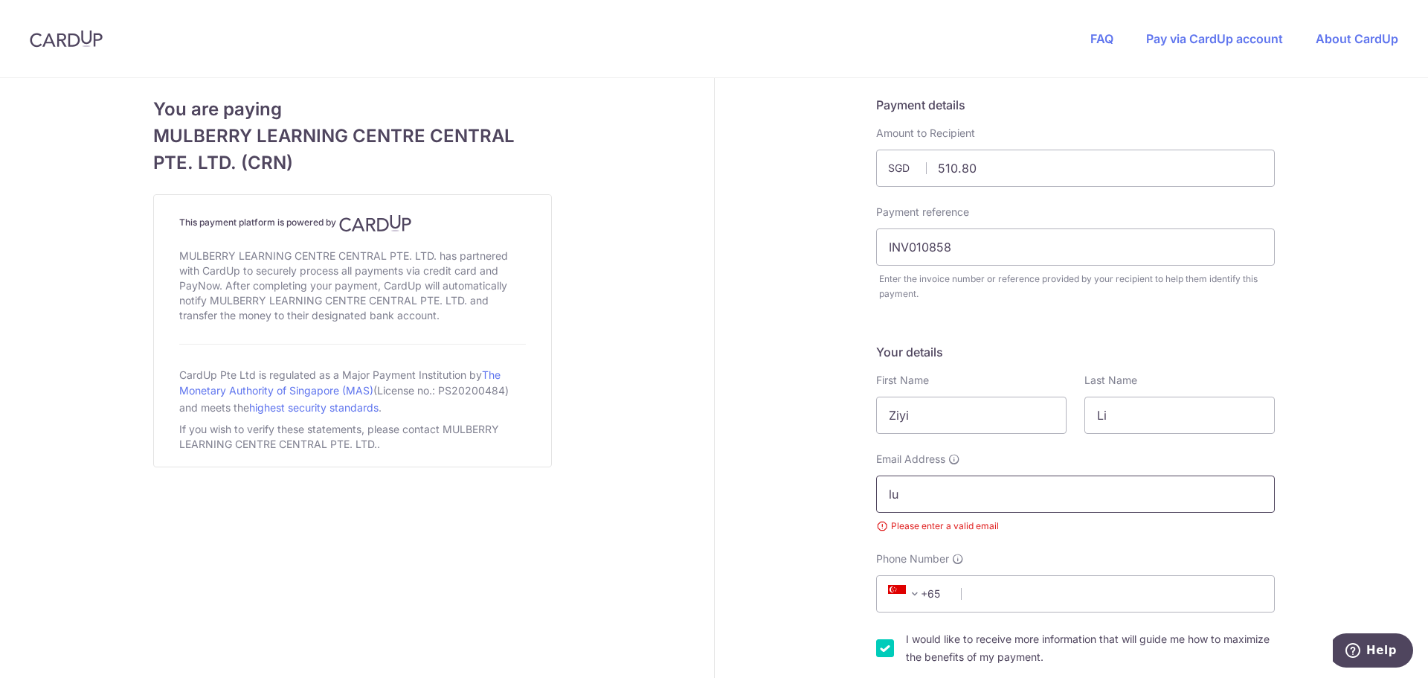
type input "lu.wang.1988@gmail.com"
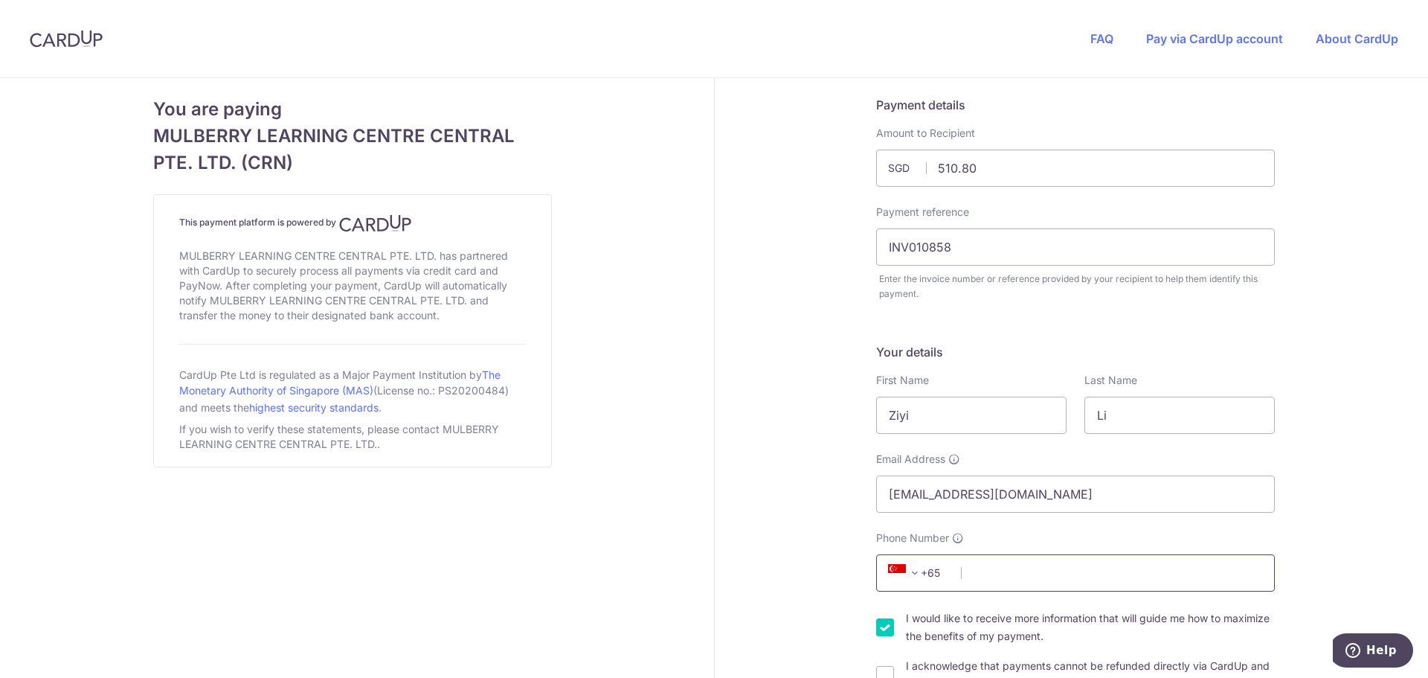
click at [1030, 589] on input "Phone Number" at bounding box center [1075, 572] width 399 height 37
click at [940, 645] on div "I would like to receive more information that will guide me how to maximize the…" at bounding box center [1075, 650] width 399 height 83
click at [984, 571] on input "Phone Number" at bounding box center [1075, 572] width 399 height 37
type input "97464682"
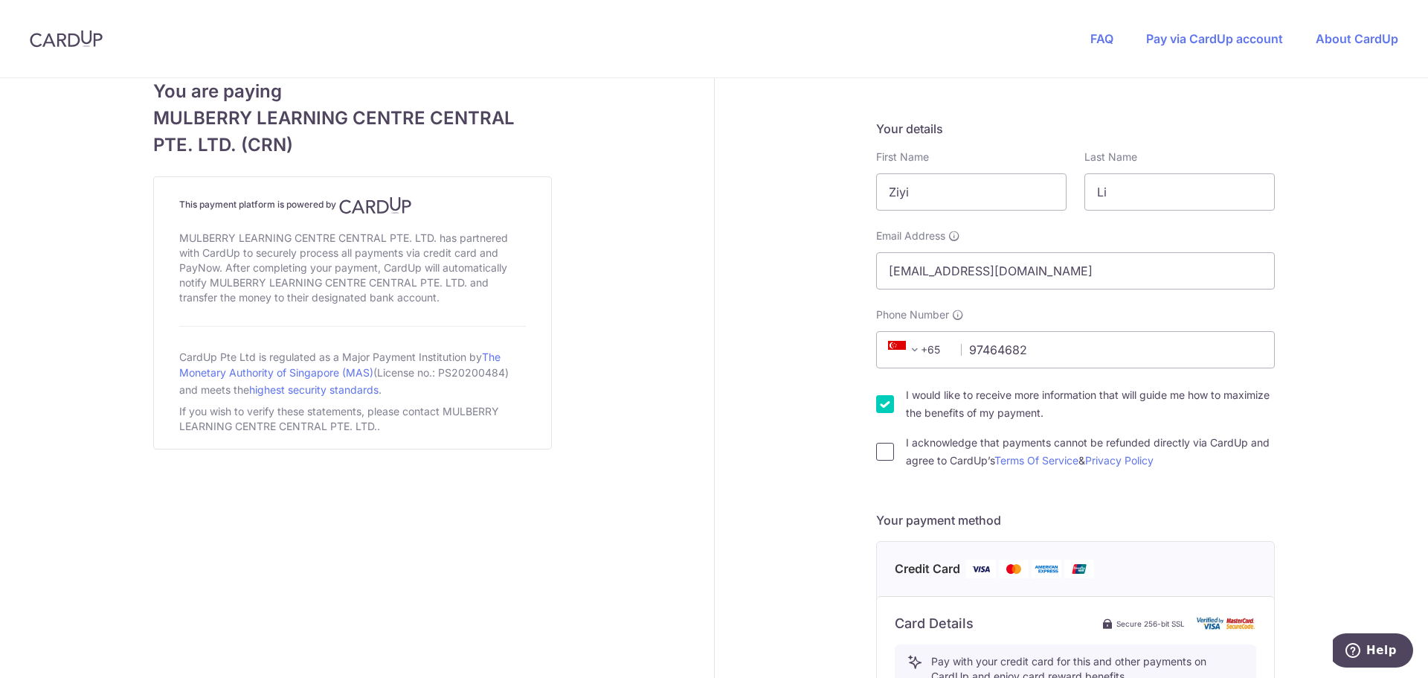
click at [881, 446] on input "I acknowledge that payments cannot be refunded directly via CardUp and agree to…" at bounding box center [885, 452] width 18 height 18
checkbox input "true"
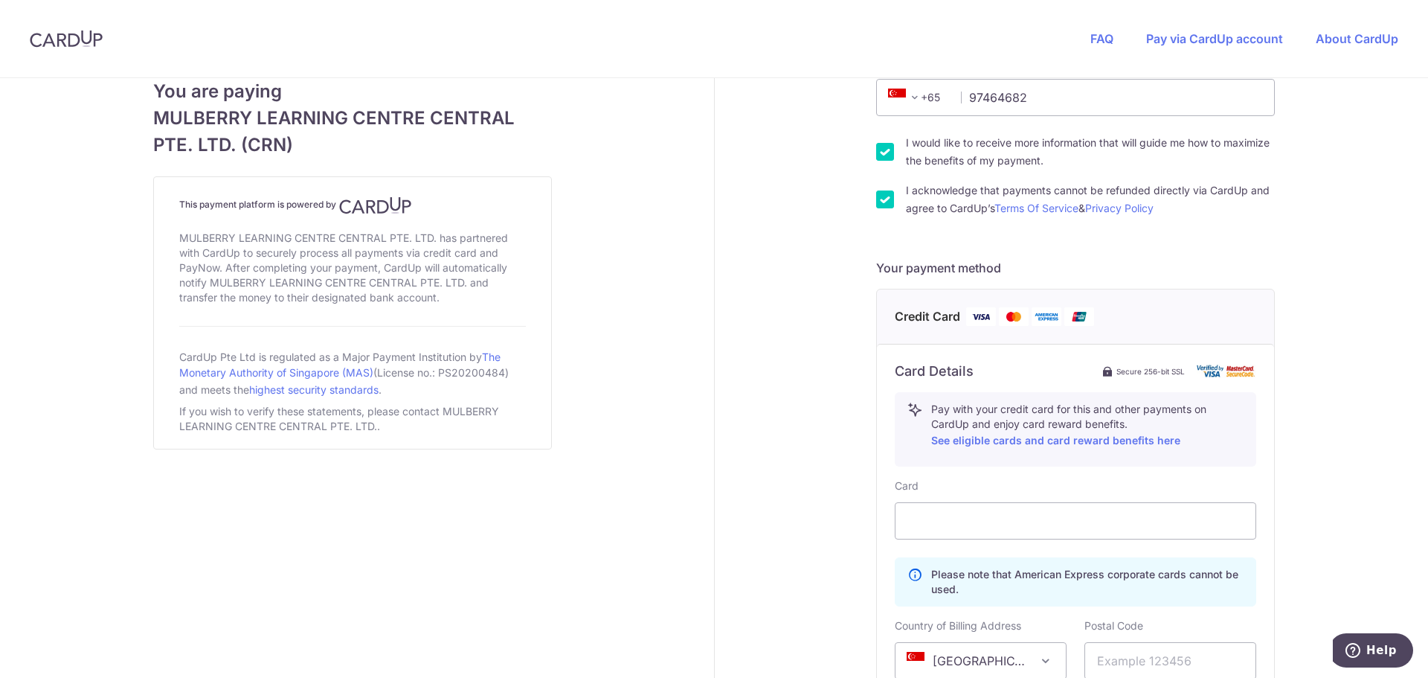
scroll to position [521, 0]
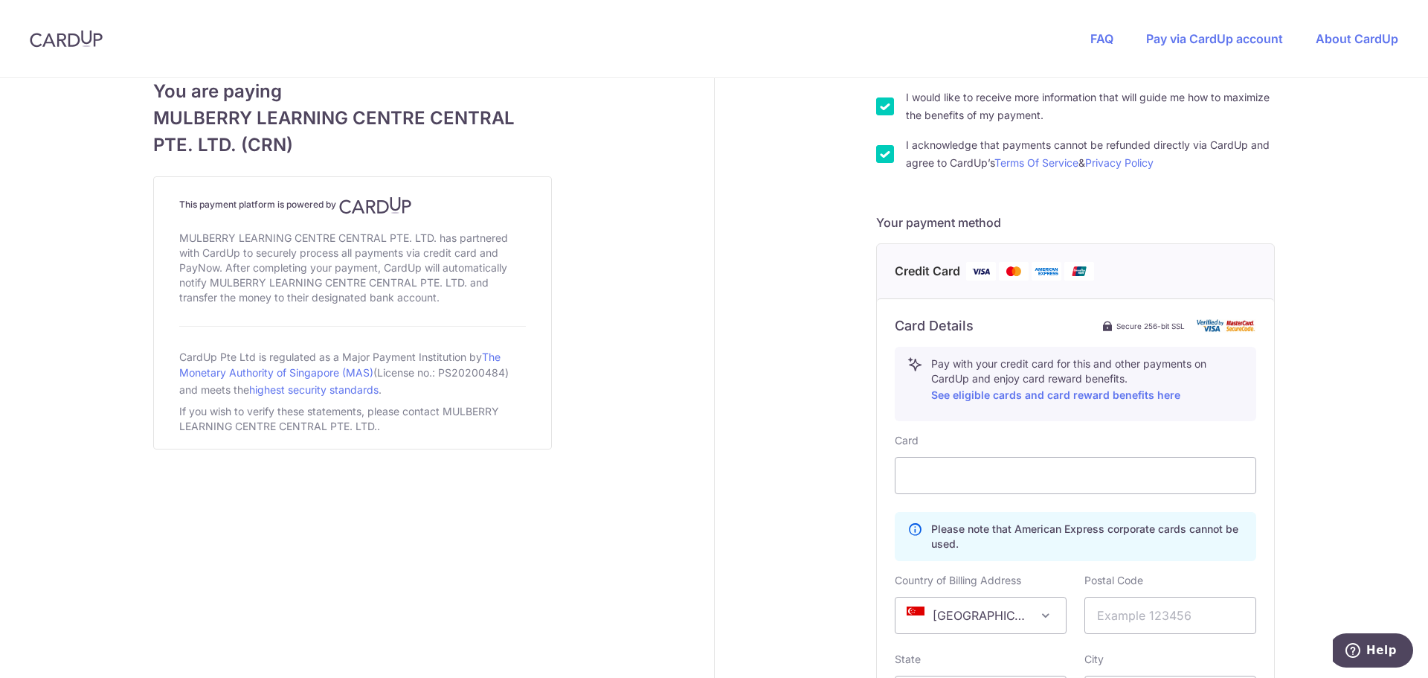
click at [803, 414] on div "Payment details Amount to Recipient 510.80 SGD Payment reference INV010858 Ente…" at bounding box center [1076, 274] width 723 height 1434
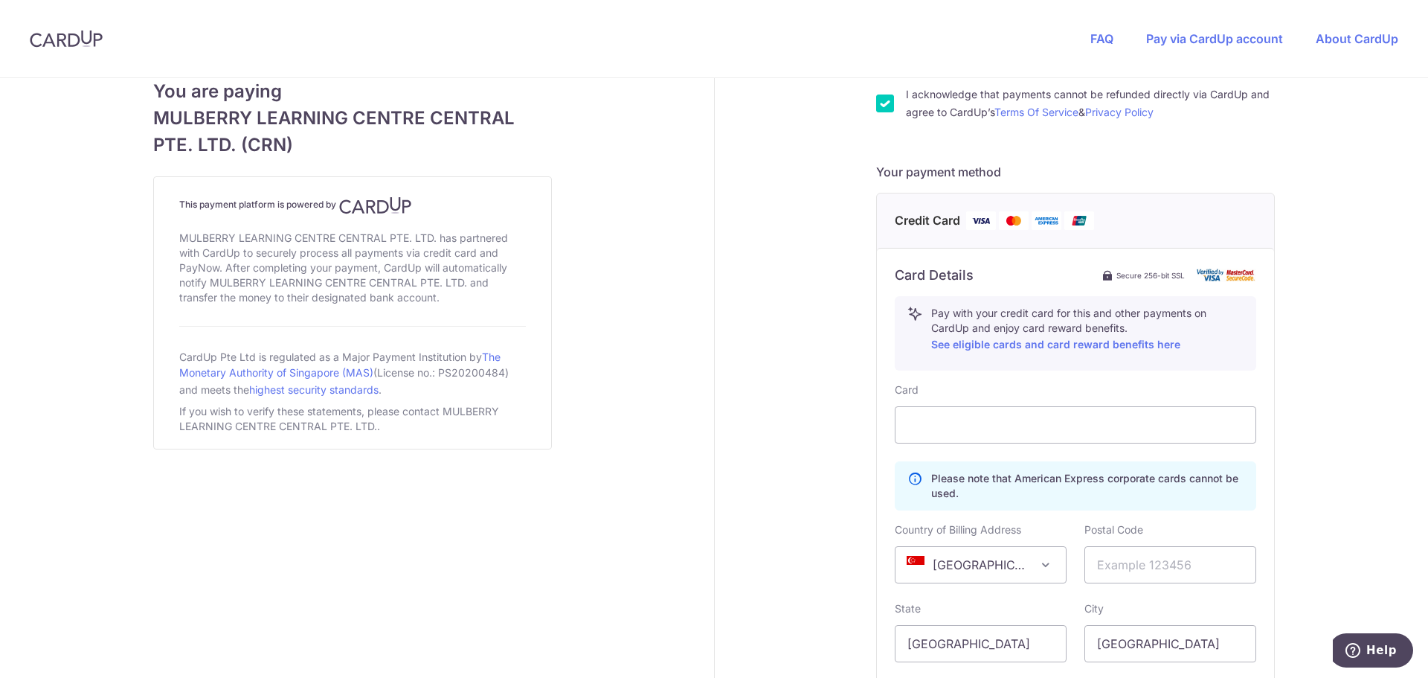
scroll to position [595, 0]
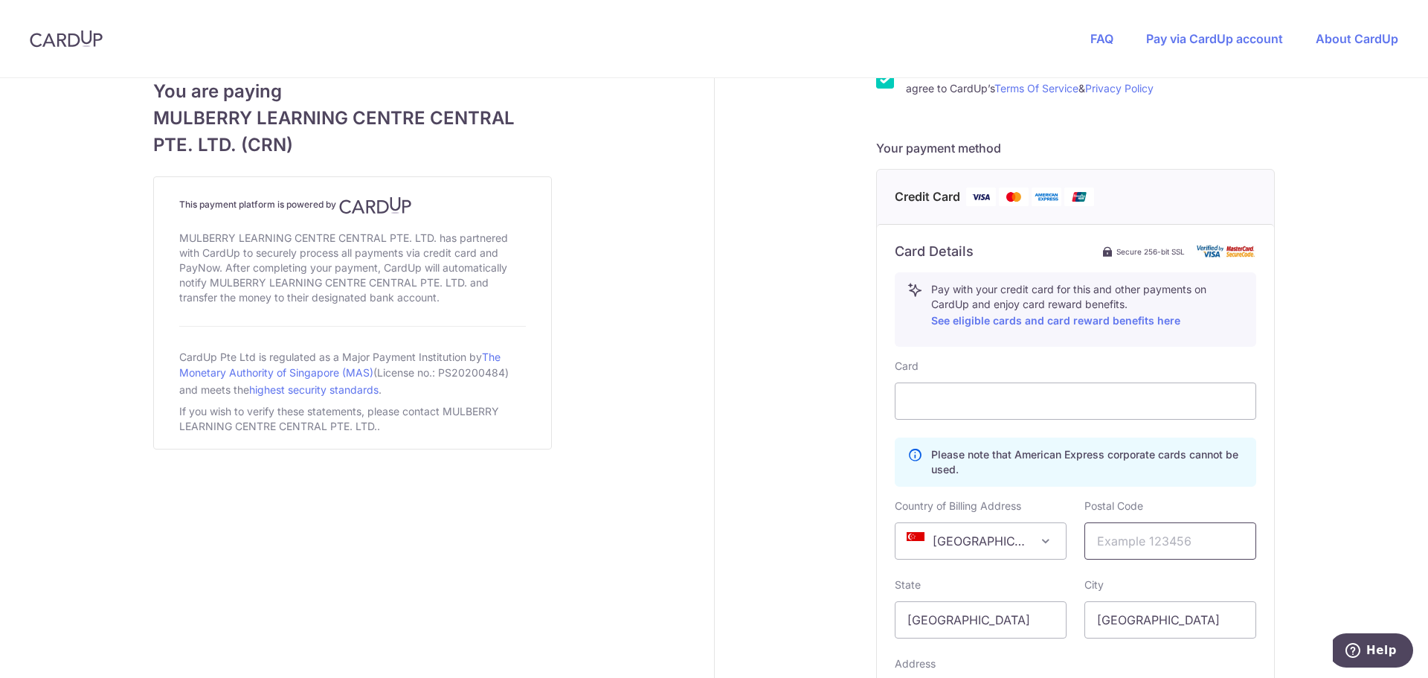
click at [1121, 547] on input "text" at bounding box center [1170, 540] width 172 height 37
type input "228607"
type input "8 MAKEWAY AVE"
click at [1340, 463] on div "Payment details Amount to Recipient 510.80 SGD Payment reference INV010858 Ente…" at bounding box center [1076, 200] width 723 height 1434
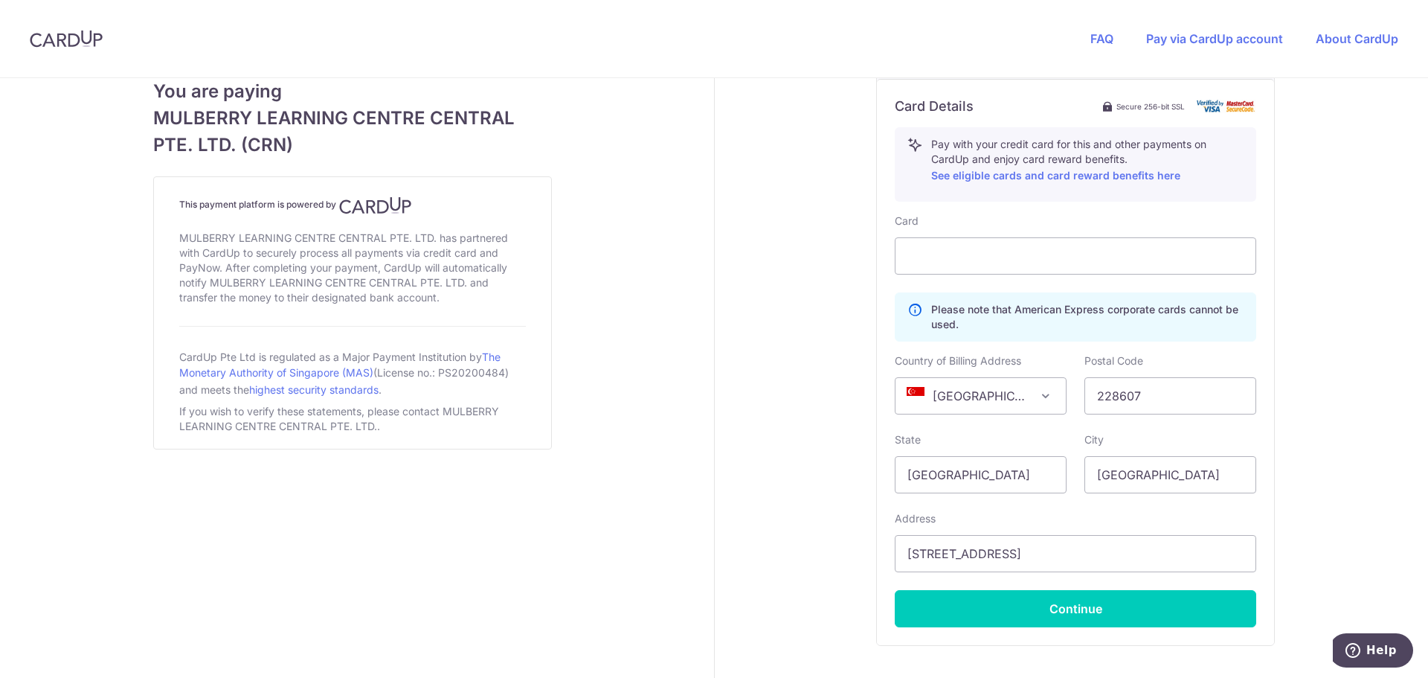
scroll to position [818, 0]
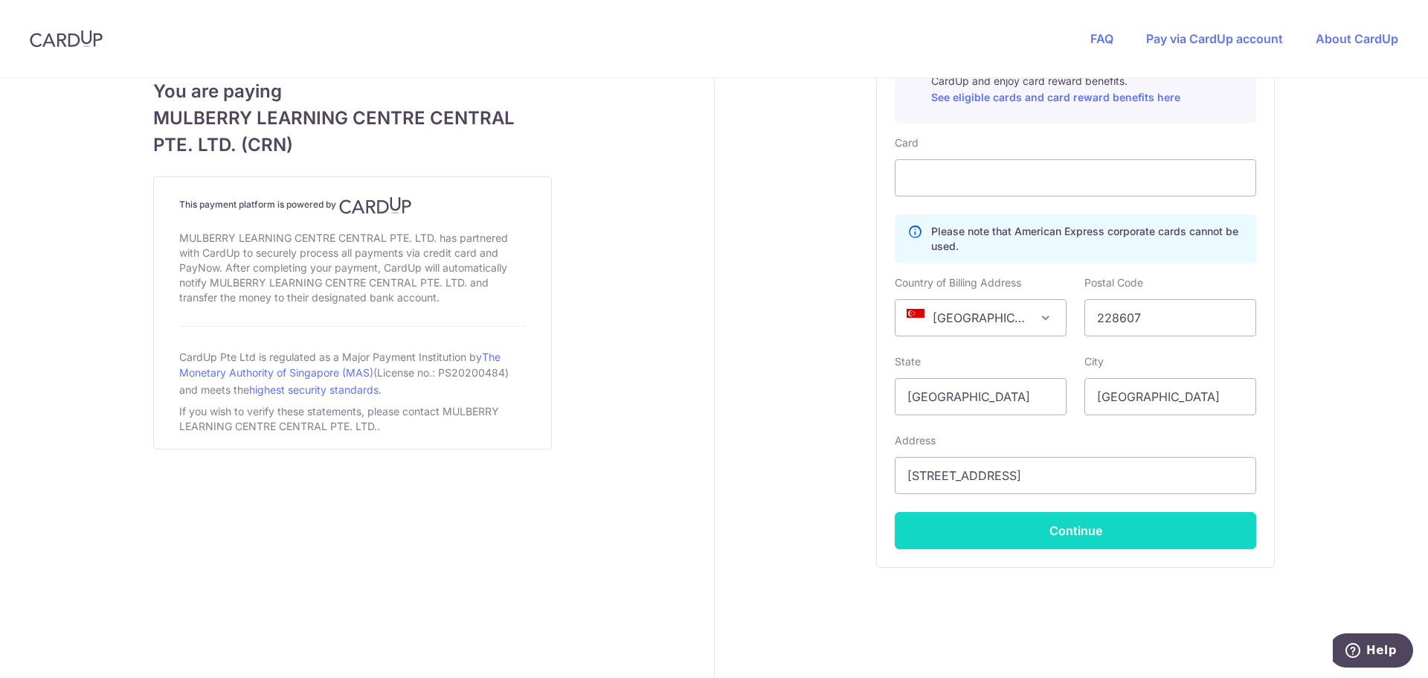
click at [1057, 532] on button "Continue" at bounding box center [1075, 530] width 361 height 37
type input "**** 4427"
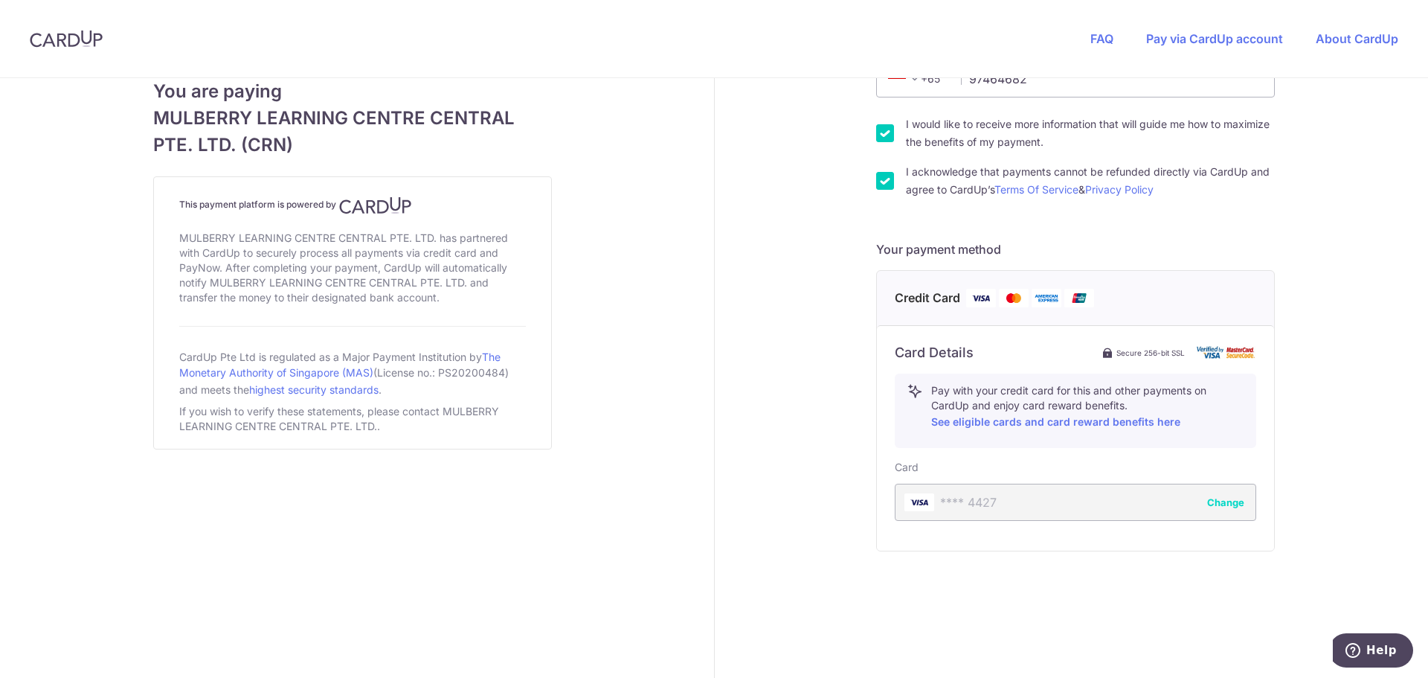
scroll to position [494, 0]
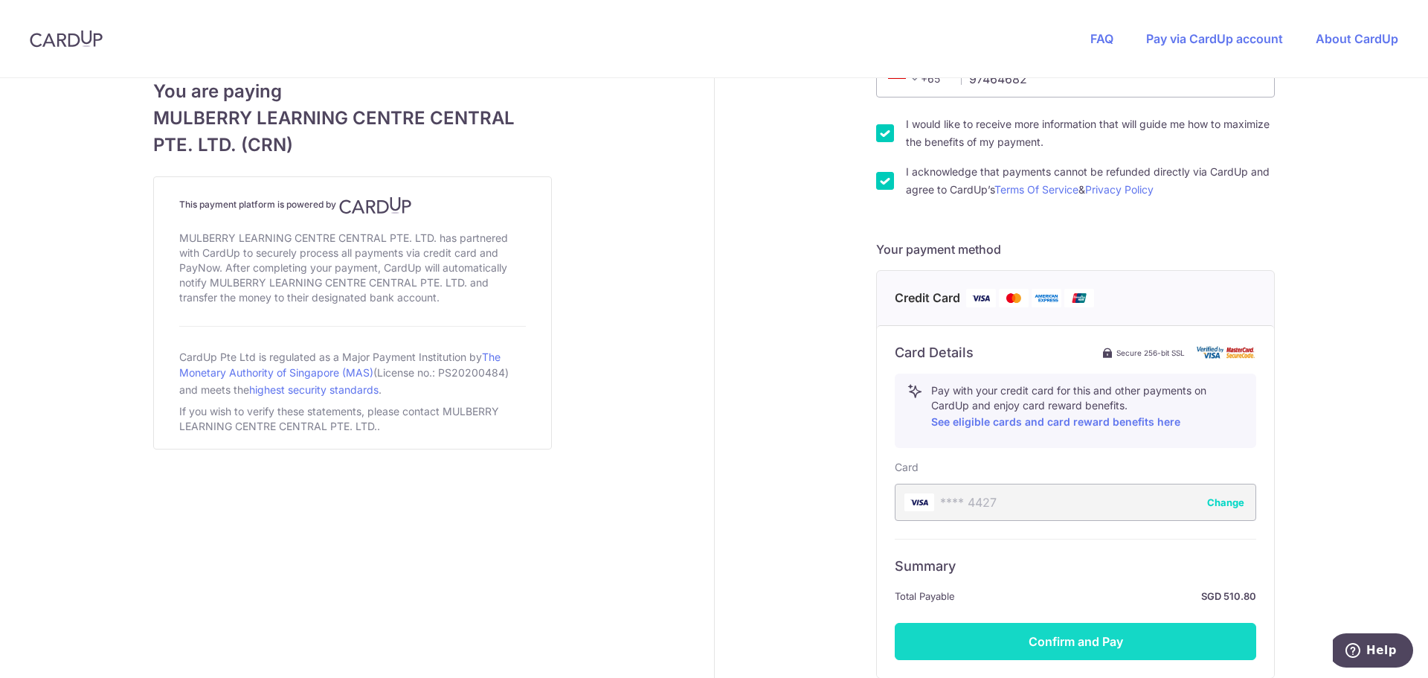
click at [1093, 636] on button "Confirm and Pay" at bounding box center [1075, 641] width 361 height 37
